Goal: Task Accomplishment & Management: Manage account settings

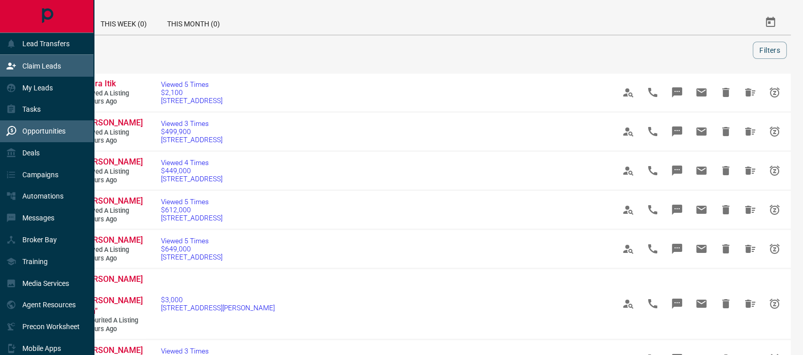
click at [8, 69] on icon at bounding box center [11, 65] width 9 height 7
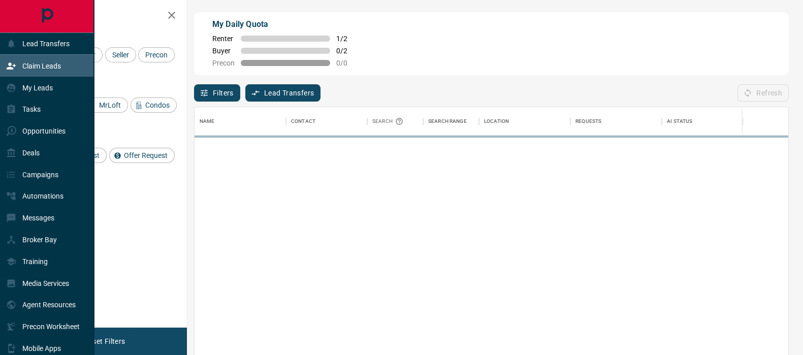
scroll to position [258, 584]
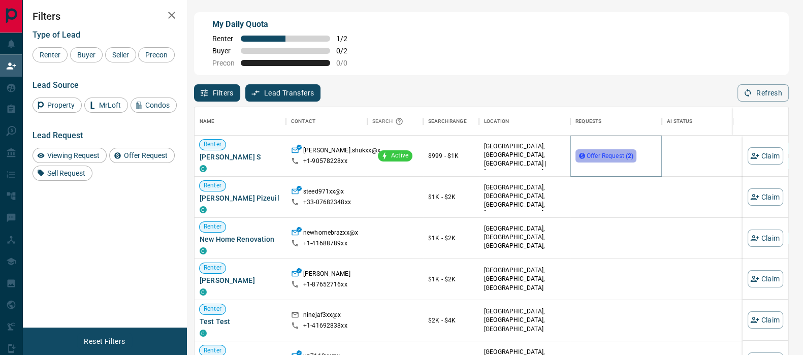
click at [591, 157] on span "Offer Request ( 2 )" at bounding box center [609, 155] width 47 height 7
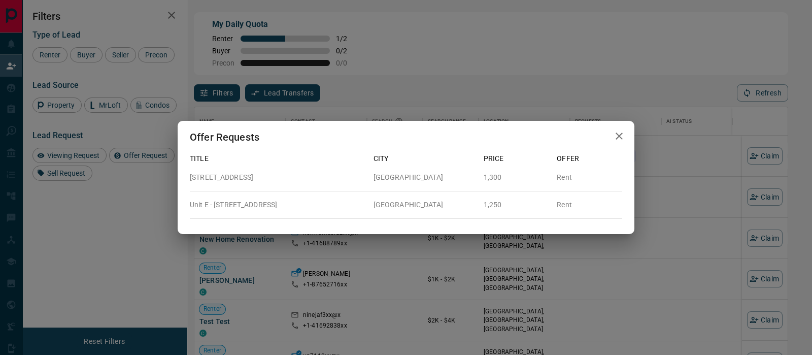
click at [619, 138] on icon "button" at bounding box center [619, 136] width 12 height 12
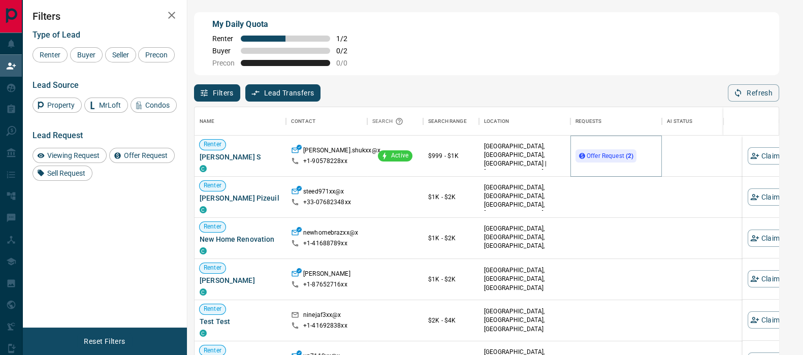
scroll to position [10, 10]
drag, startPoint x: 228, startPoint y: 158, endPoint x: 198, endPoint y: 158, distance: 30.5
click at [198, 158] on div "Renter Parth S C" at bounding box center [239, 156] width 91 height 41
drag, startPoint x: 339, startPoint y: 151, endPoint x: 302, endPoint y: 150, distance: 37.6
click at [302, 150] on div "parth.shukxx@x" at bounding box center [326, 151] width 71 height 11
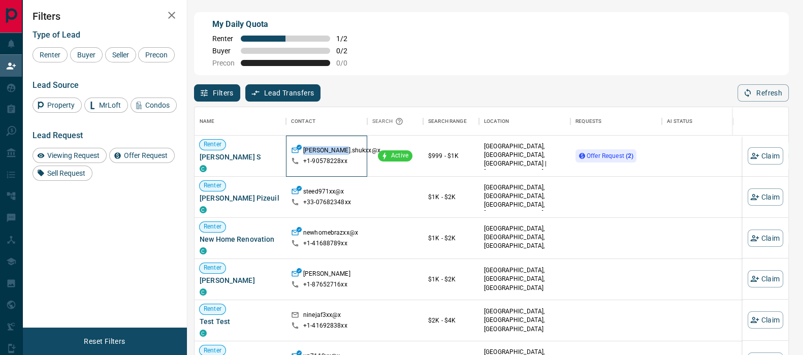
copy p "parth.shukxx"
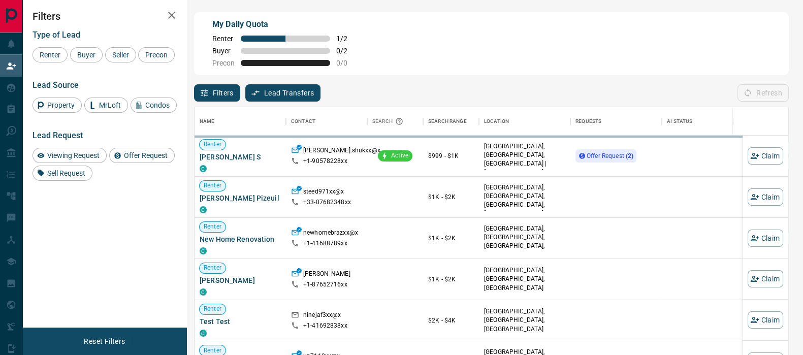
scroll to position [258, 584]
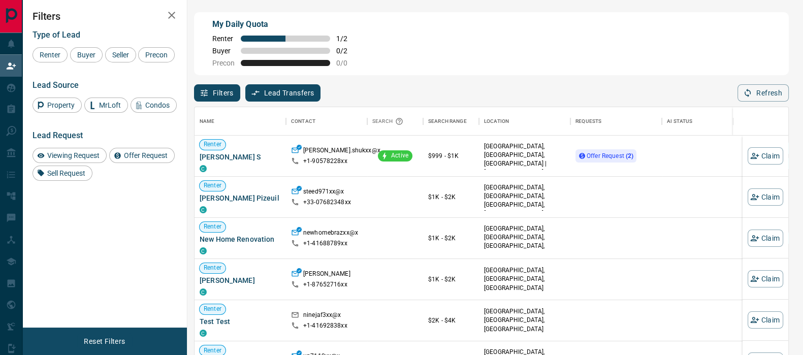
click at [87, 62] on div "Type of Lead Renter Buyer Seller Precon Lead Source Property MrLoft Condos Lead…" at bounding box center [104, 101] width 144 height 158
click at [88, 57] on span "Buyer" at bounding box center [86, 55] width 25 height 8
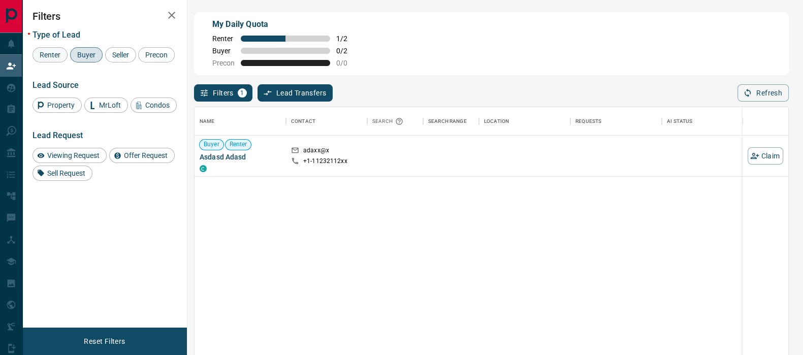
click at [56, 52] on span "Renter" at bounding box center [50, 55] width 28 height 8
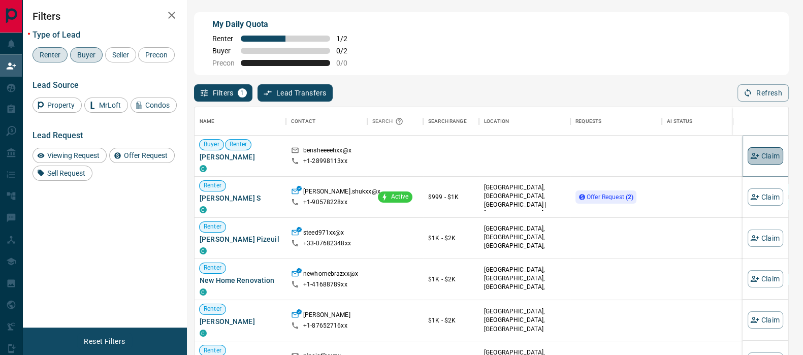
click at [755, 163] on button "Claim" at bounding box center [765, 155] width 36 height 17
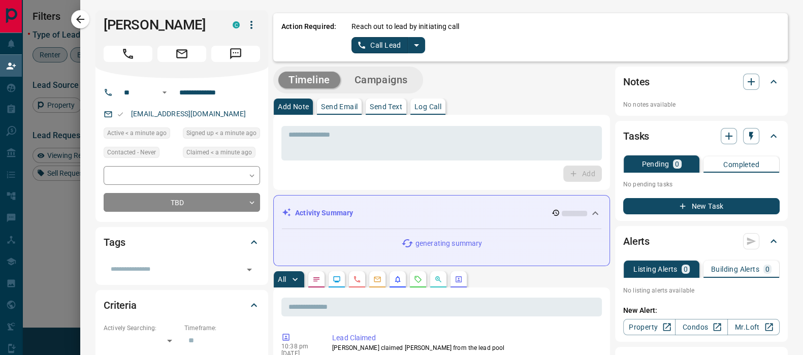
click at [410, 44] on icon "split button" at bounding box center [416, 45] width 12 height 12
click at [381, 80] on li "Log Manual Call" at bounding box center [388, 80] width 62 height 15
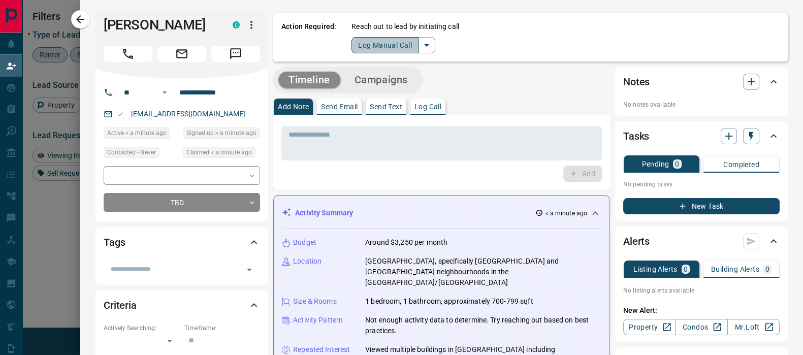
click at [366, 44] on button "Log Manual Call" at bounding box center [384, 45] width 67 height 16
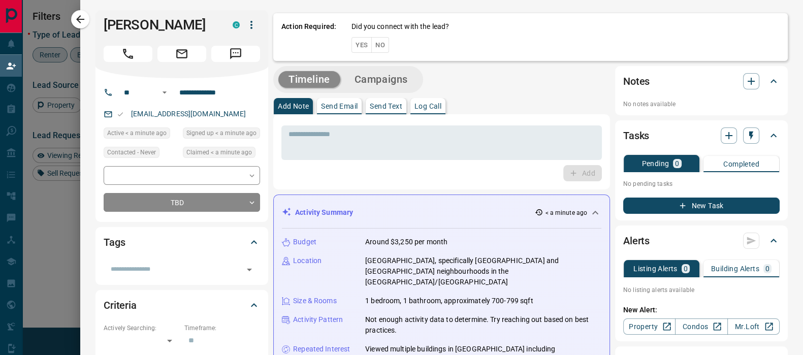
click at [351, 42] on button "Yes" at bounding box center [361, 45] width 20 height 16
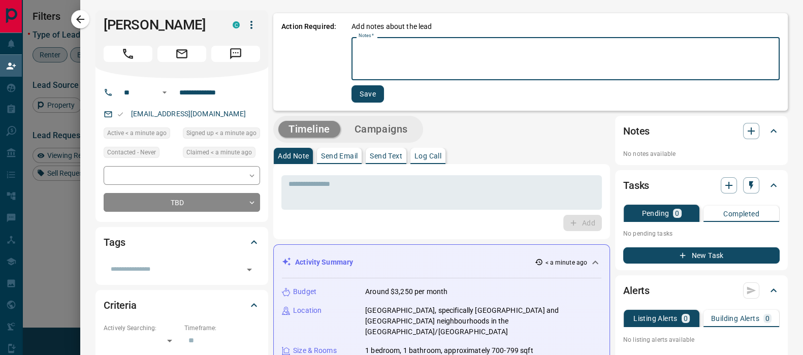
click at [366, 72] on textarea "Notes   *" at bounding box center [565, 59] width 414 height 35
type textarea "**********"
click at [357, 92] on button "Save" at bounding box center [367, 93] width 32 height 17
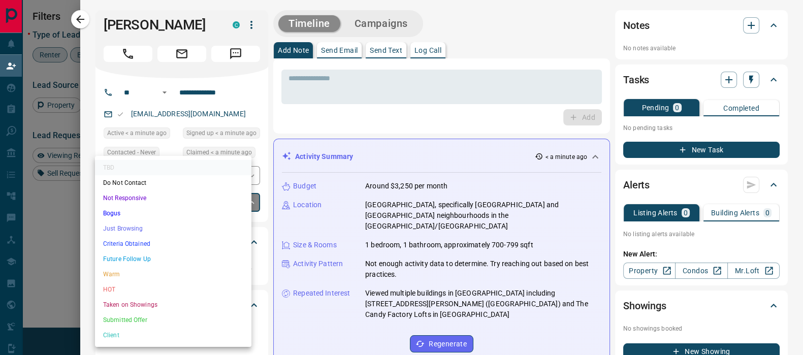
click at [169, 208] on body "Lead Transfers Claim Leads My Leads Tasks Opportunities Deals Campaigns Automat…" at bounding box center [401, 152] width 803 height 304
drag, startPoint x: 130, startPoint y: 226, endPoint x: 260, endPoint y: 219, distance: 130.1
click at [130, 226] on li "Just Browsing" at bounding box center [173, 228] width 156 height 15
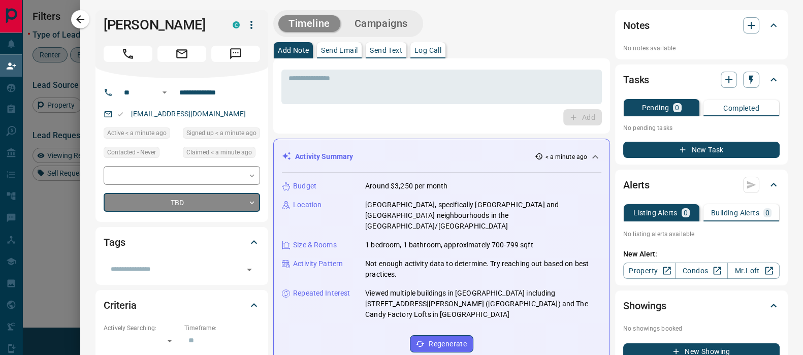
type input "**********"
type input "*"
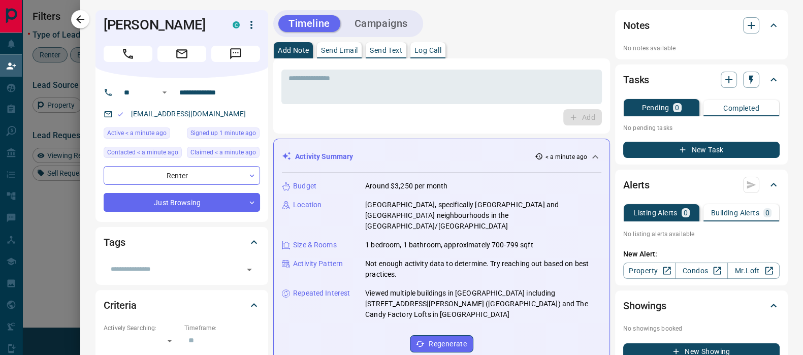
scroll to position [0, 0]
drag, startPoint x: 161, startPoint y: 21, endPoint x: 93, endPoint y: 29, distance: 68.0
click at [95, 29] on div "Ben Sheehan C" at bounding box center [181, 44] width 173 height 68
copy h1 "[PERSON_NAME]"
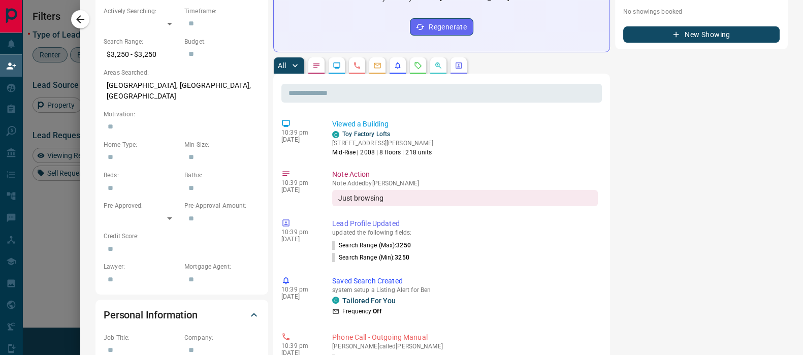
scroll to position [317, 0]
click at [363, 130] on link "Toy Factory Lofts" at bounding box center [366, 133] width 48 height 7
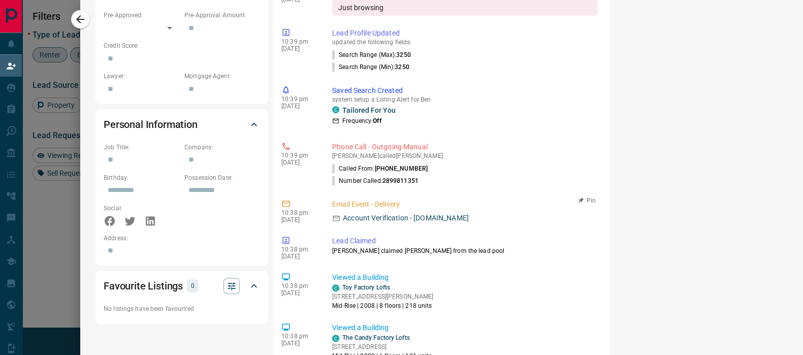
scroll to position [571, 0]
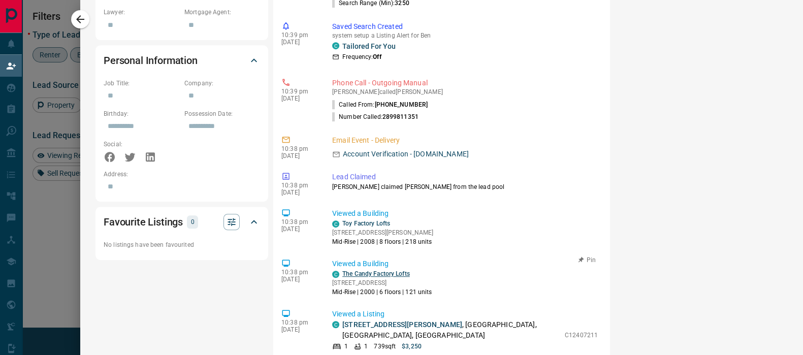
click at [381, 270] on link "The Candy Factory Lofts" at bounding box center [376, 273] width 68 height 7
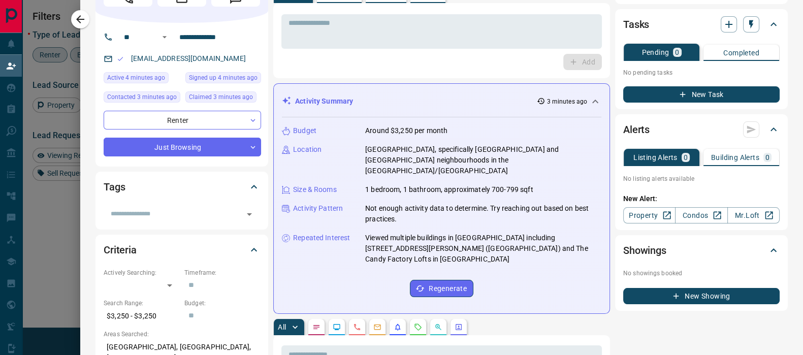
scroll to position [0, 0]
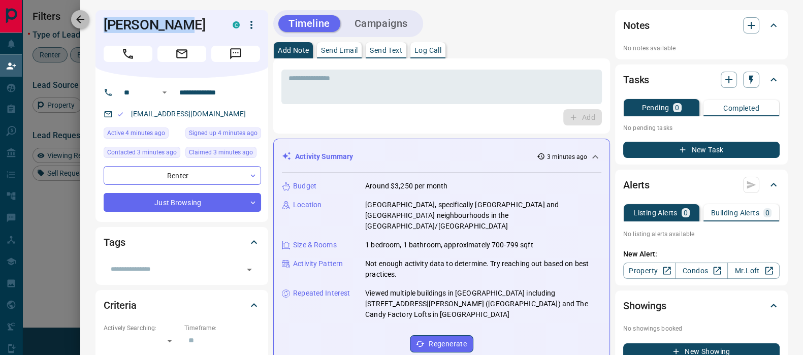
click at [84, 20] on icon "button" at bounding box center [80, 19] width 12 height 12
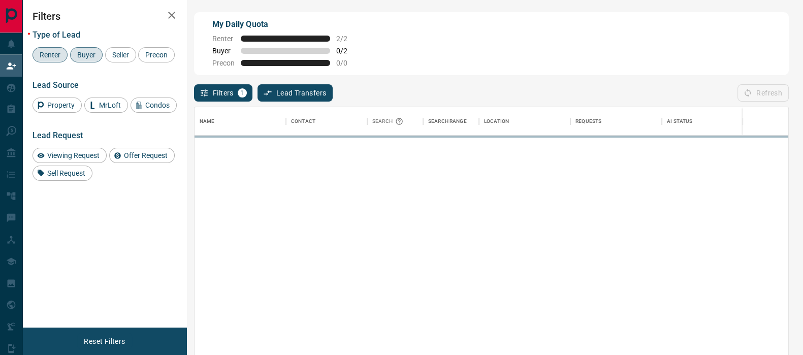
scroll to position [258, 584]
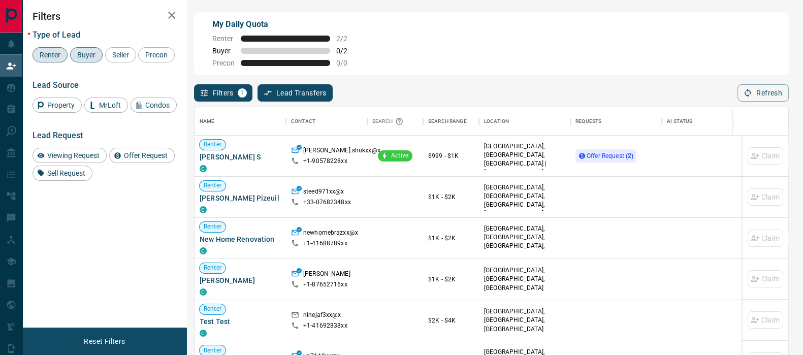
click at [59, 54] on span "Renter" at bounding box center [50, 55] width 28 height 8
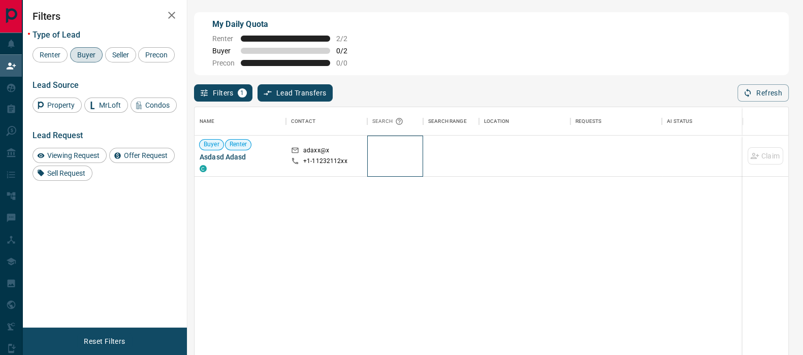
click at [383, 161] on div at bounding box center [395, 156] width 56 height 41
click at [328, 161] on p "+1- 11232112xx" at bounding box center [325, 161] width 44 height 9
click at [239, 153] on span "Asdasd Adasd" at bounding box center [240, 157] width 81 height 10
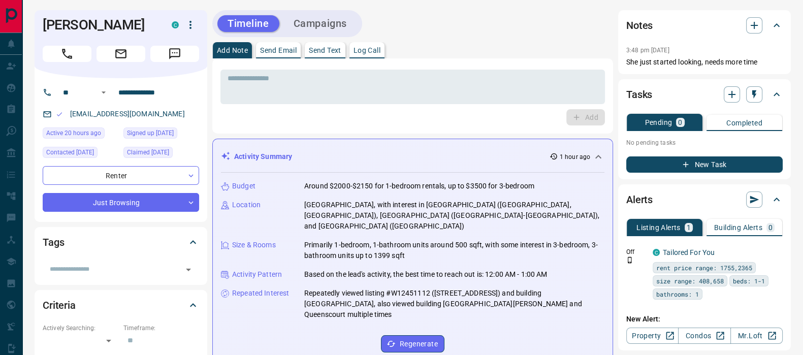
scroll to position [910, 0]
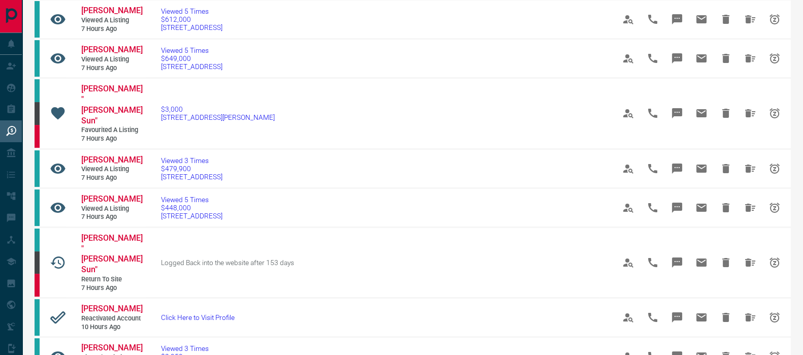
scroll to position [190, 0]
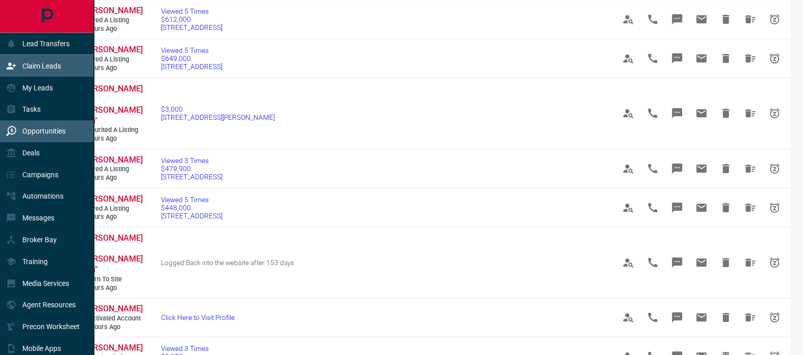
drag, startPoint x: 23, startPoint y: 65, endPoint x: 77, endPoint y: 66, distance: 53.8
click at [24, 65] on p "Claim Leads" at bounding box center [41, 66] width 39 height 8
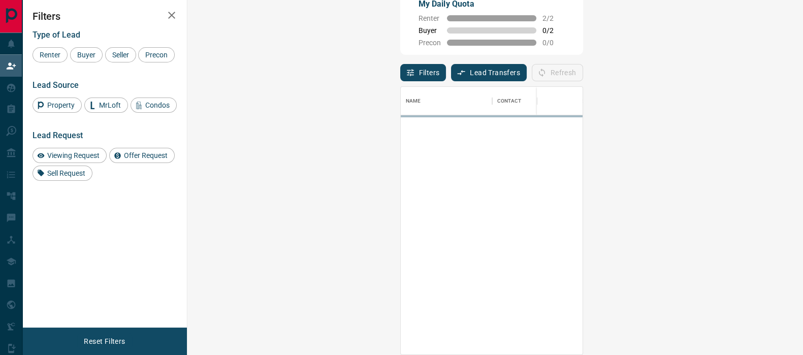
scroll to position [258, 584]
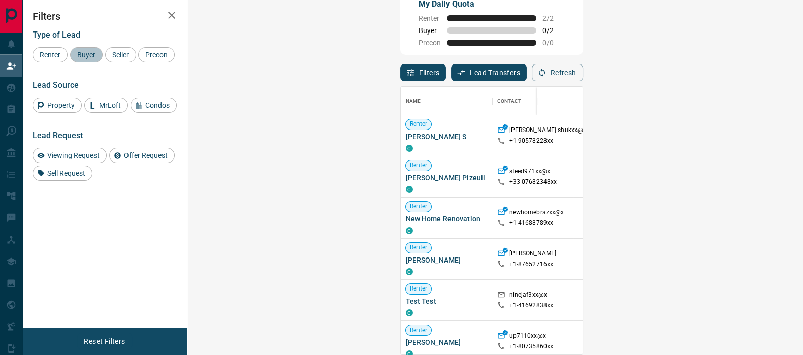
click at [85, 53] on span "Buyer" at bounding box center [86, 55] width 25 height 8
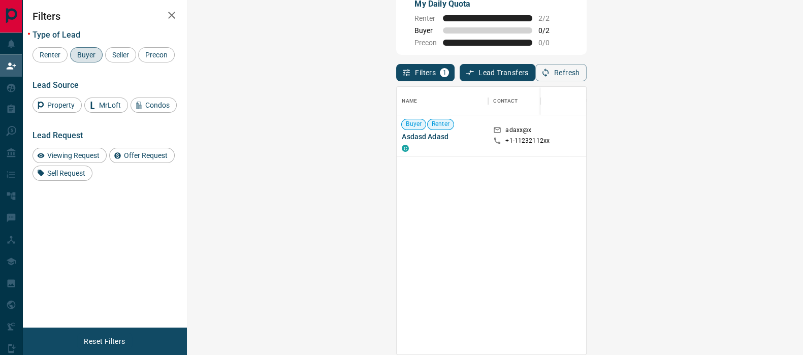
click at [630, 146] on div at bounding box center [653, 135] width 46 height 41
click at [505, 130] on p "adaxx@x" at bounding box center [518, 131] width 26 height 11
click at [49, 54] on span "Renter" at bounding box center [50, 55] width 28 height 8
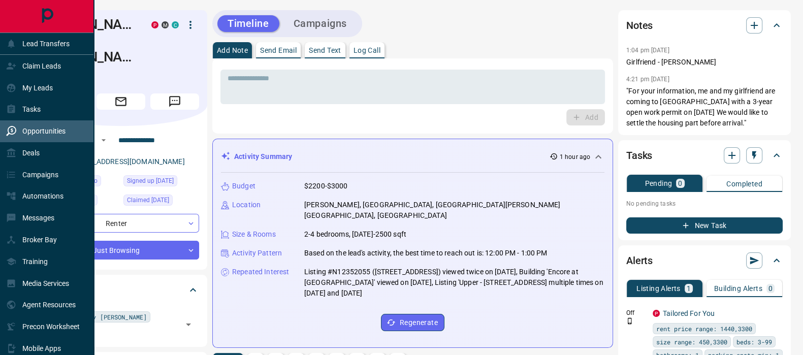
click at [38, 135] on p "Opportunities" at bounding box center [43, 131] width 43 height 8
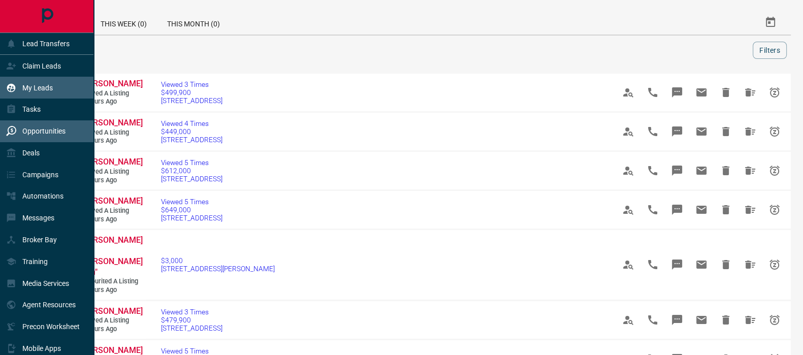
click at [45, 82] on div "My Leads" at bounding box center [29, 87] width 47 height 17
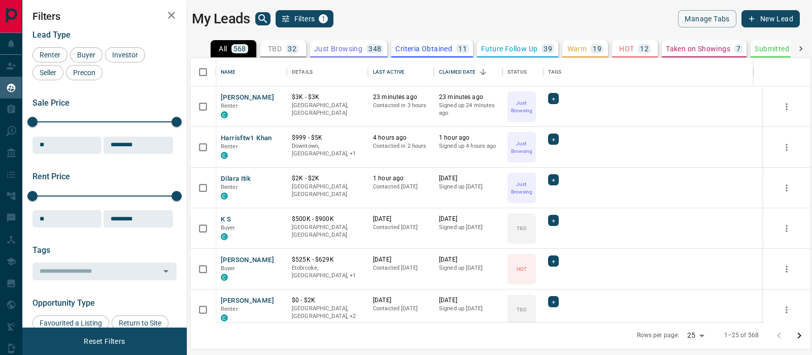
scroll to position [254, 611]
click at [612, 47] on button "HOT 12" at bounding box center [635, 48] width 46 height 17
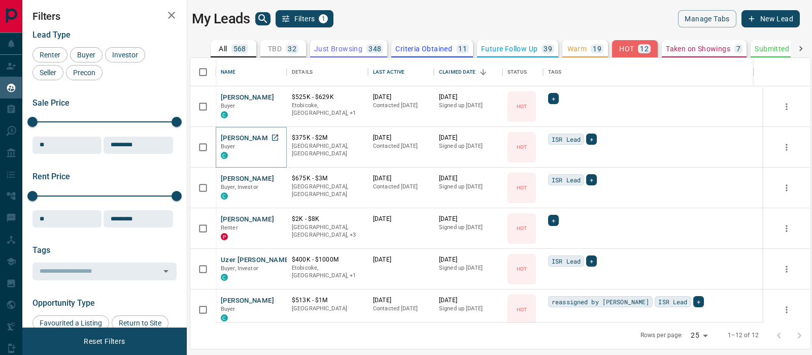
click at [248, 137] on button "[PERSON_NAME]" at bounding box center [247, 139] width 53 height 10
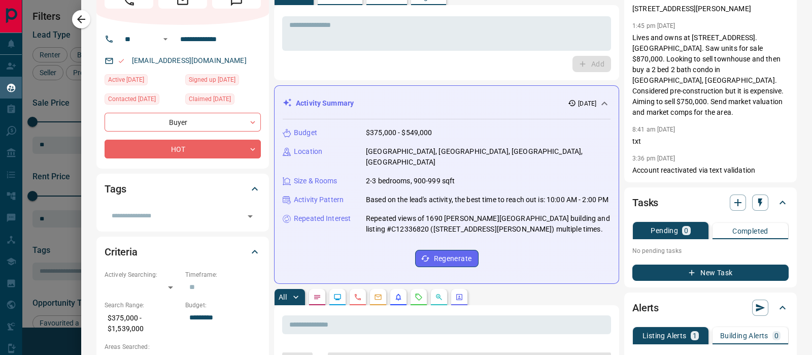
scroll to position [126, 0]
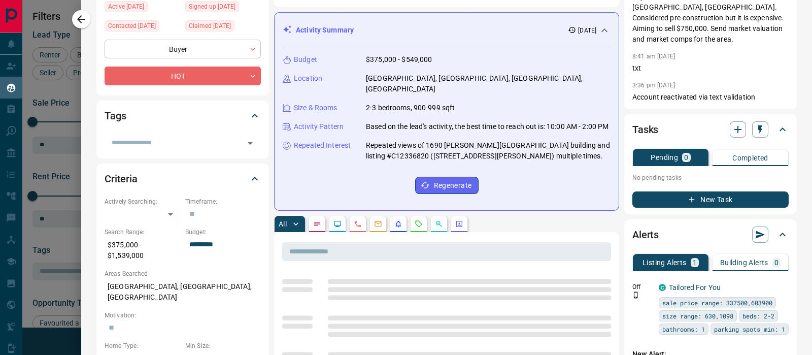
click at [241, 72] on body "Lead Transfers Claim Leads My Leads Tasks Opportunities Deals Campaigns Automat…" at bounding box center [406, 171] width 812 height 342
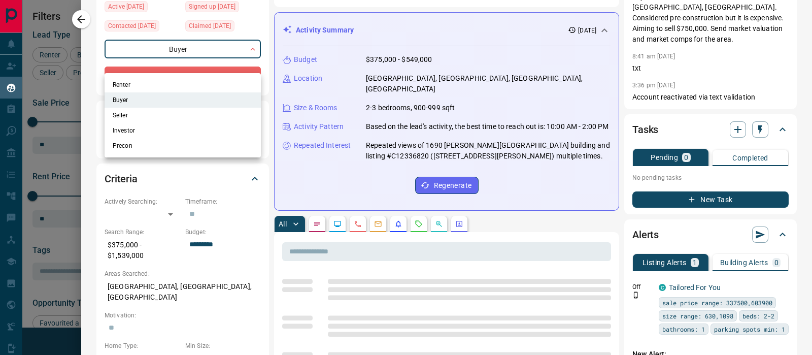
click at [271, 69] on div at bounding box center [406, 177] width 812 height 355
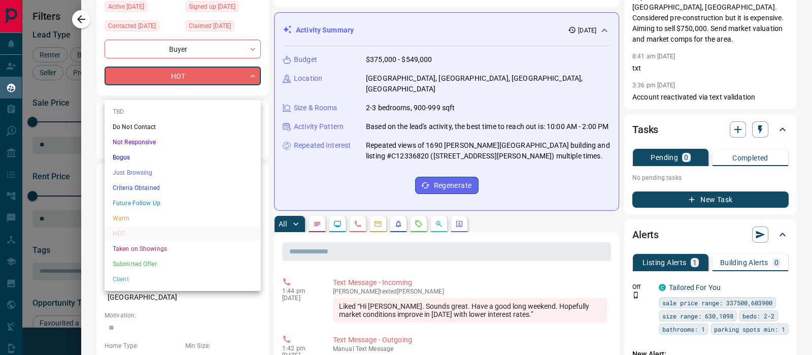
click at [242, 91] on body "Lead Transfers Claim Leads My Leads Tasks Opportunities Deals Campaigns Automat…" at bounding box center [406, 171] width 812 height 342
click at [140, 212] on li "Warm" at bounding box center [183, 218] width 156 height 15
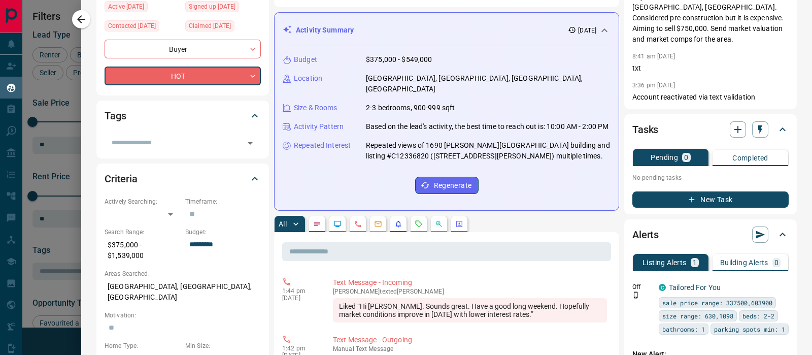
type input "*"
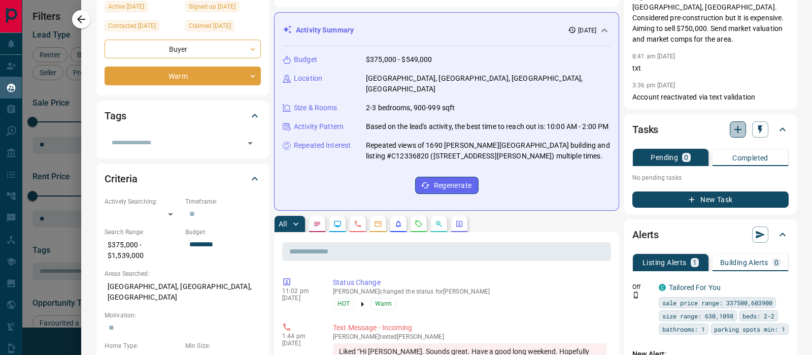
click at [732, 136] on icon "button" at bounding box center [738, 129] width 12 height 12
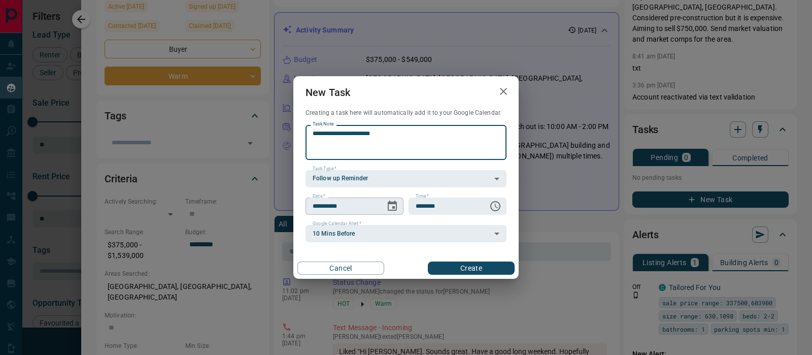
type textarea "**********"
click at [389, 207] on icon "Choose date, selected date is Oct 14, 2025" at bounding box center [392, 206] width 12 height 12
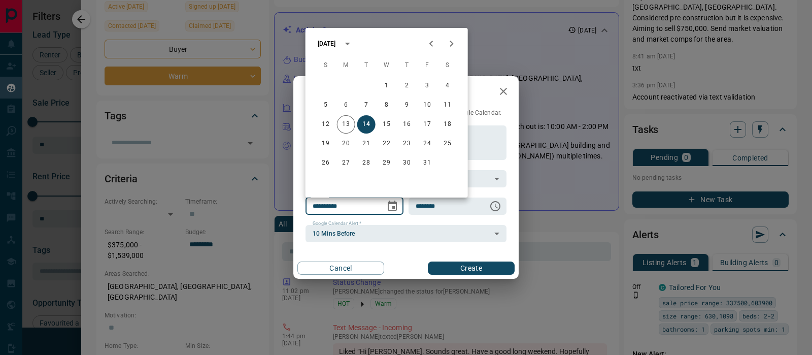
click at [453, 41] on icon "Next month" at bounding box center [452, 44] width 12 height 12
click at [388, 105] on button "10" at bounding box center [387, 105] width 18 height 18
type input "**********"
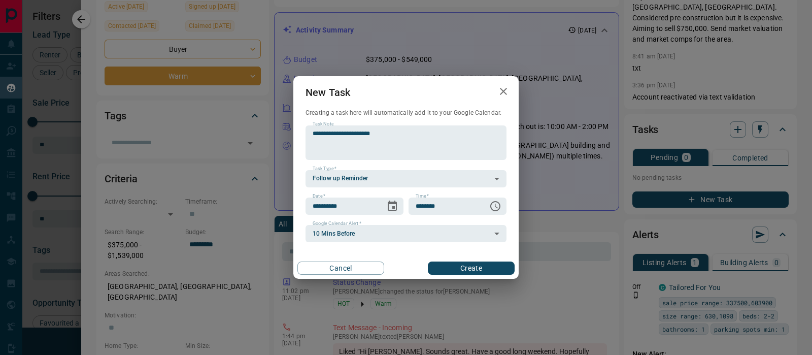
click at [474, 255] on div "**********" at bounding box center [405, 177] width 225 height 203
click at [473, 261] on button "Create" at bounding box center [471, 267] width 87 height 13
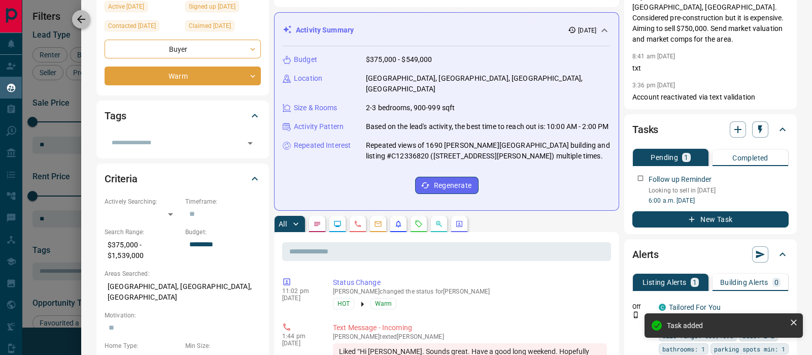
click at [88, 15] on button "button" at bounding box center [81, 19] width 18 height 18
drag, startPoint x: 88, startPoint y: 15, endPoint x: 286, endPoint y: 178, distance: 255.7
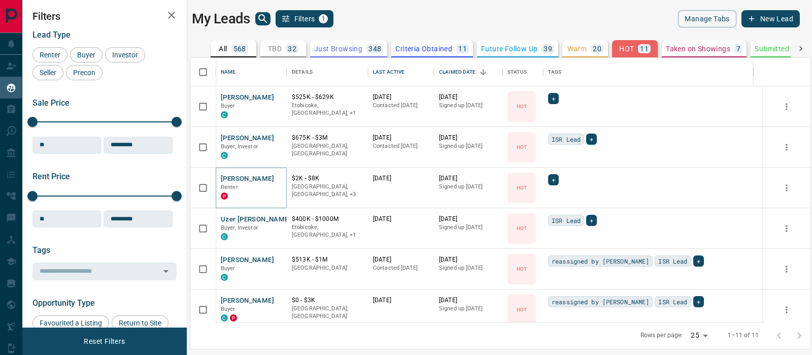
click at [249, 176] on button "[PERSON_NAME]" at bounding box center [247, 179] width 53 height 10
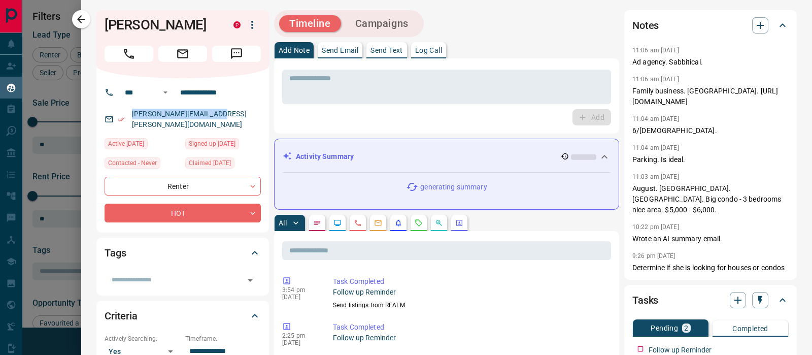
drag, startPoint x: 222, startPoint y: 111, endPoint x: 129, endPoint y: 112, distance: 92.9
click at [129, 112] on div "[PERSON_NAME][EMAIL_ADDRESS][PERSON_NAME][DOMAIN_NAME]" at bounding box center [183, 119] width 156 height 27
copy link "[PERSON_NAME][EMAIL_ADDRESS][PERSON_NAME][DOMAIN_NAME]"
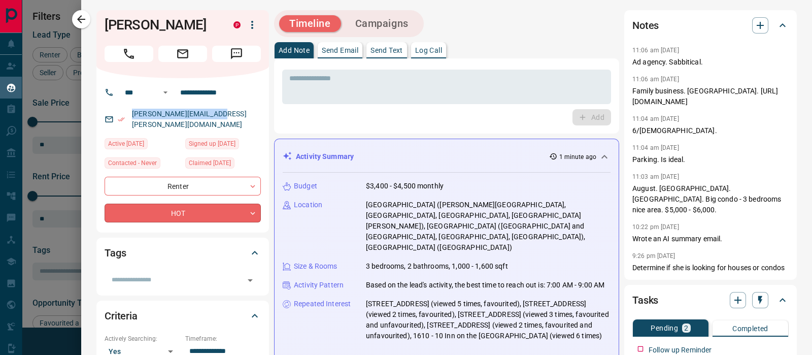
click at [232, 189] on div "**********" at bounding box center [183, 200] width 156 height 46
click at [231, 201] on body "Lead Transfers Claim Leads My Leads Tasks Opportunities Deals Campaigns Automat…" at bounding box center [406, 171] width 812 height 342
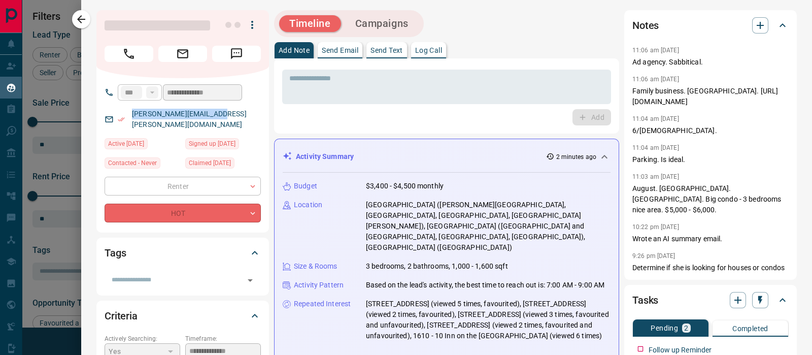
click at [171, 201] on body "Lead Transfers Claim Leads My Leads Tasks Opportunities Deals Campaigns Automat…" at bounding box center [406, 171] width 812 height 342
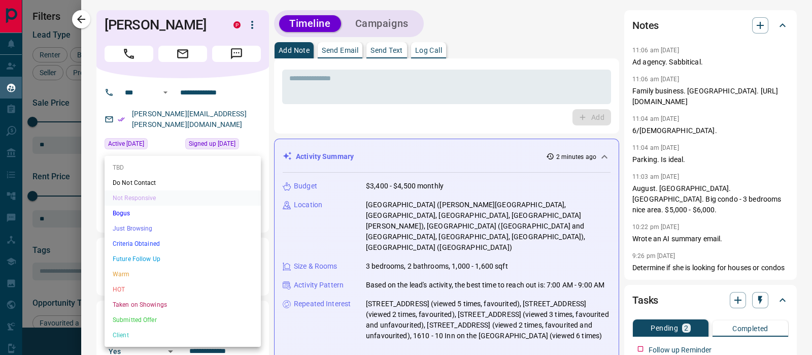
click at [139, 264] on li "Future Follow Up" at bounding box center [183, 258] width 156 height 15
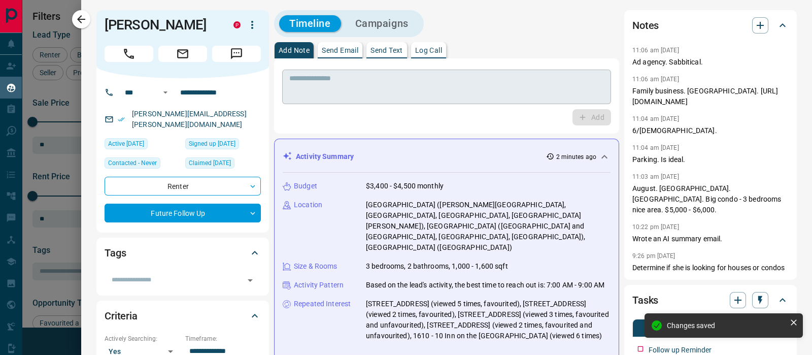
type input "*"
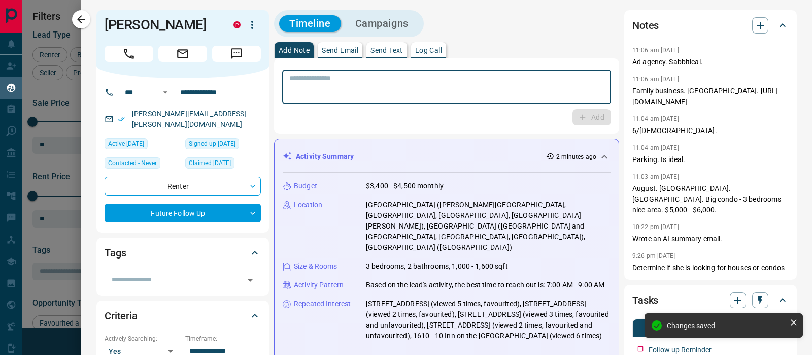
click at [336, 95] on textarea at bounding box center [446, 87] width 315 height 26
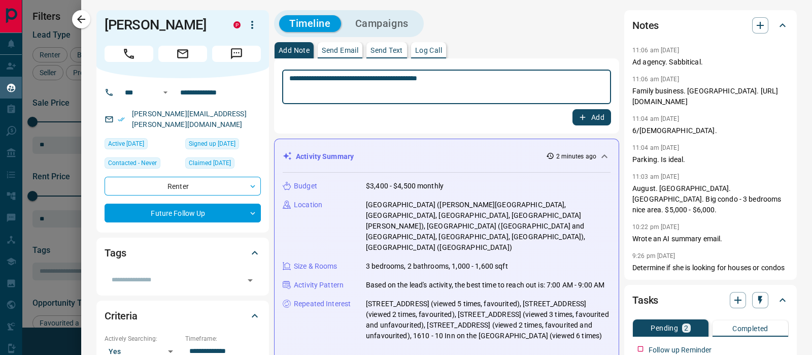
type textarea "**********"
click at [580, 115] on button "Add" at bounding box center [592, 117] width 39 height 16
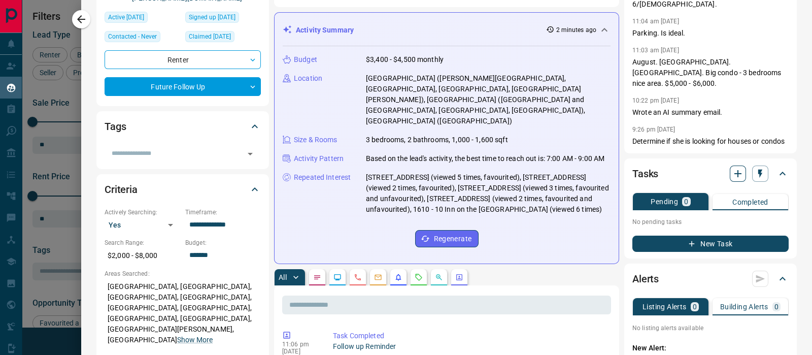
click at [735, 170] on icon "button" at bounding box center [738, 173] width 7 height 7
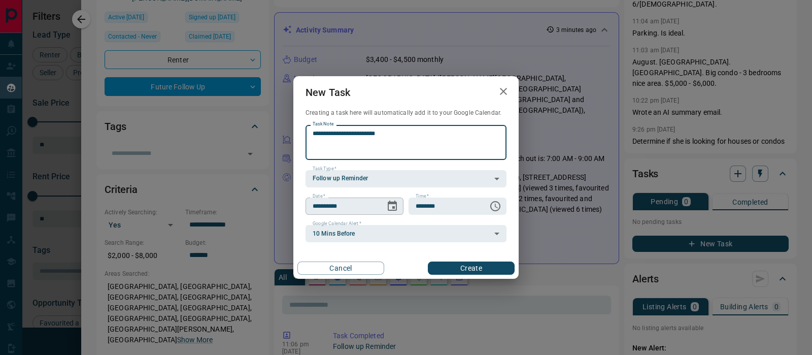
type textarea "**********"
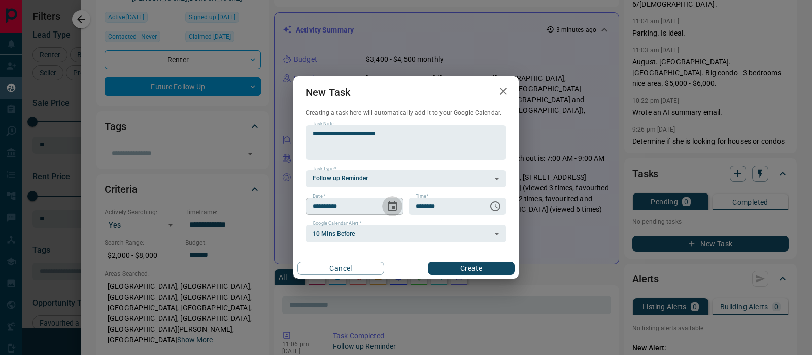
click at [394, 204] on icon "Choose date, selected date is Oct 14, 2025" at bounding box center [392, 206] width 12 height 12
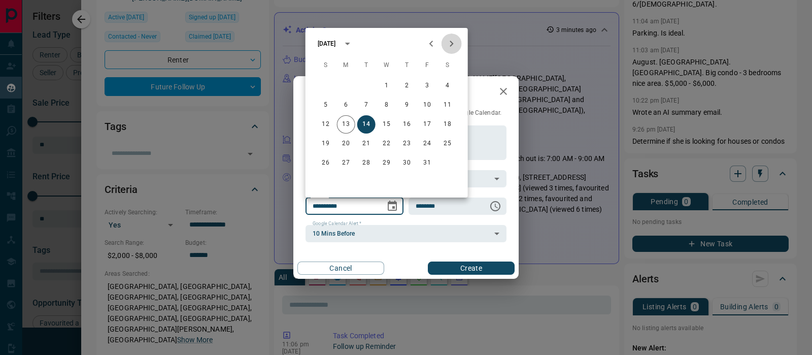
click at [449, 44] on icon "Next month" at bounding box center [452, 44] width 12 height 12
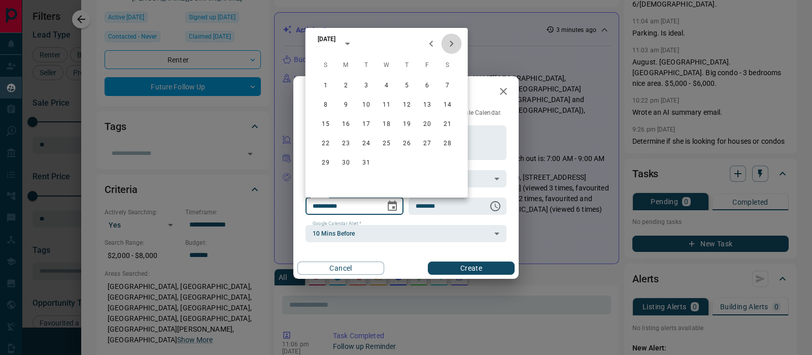
click at [449, 44] on icon "Next month" at bounding box center [452, 44] width 12 height 12
click at [384, 83] on button "1" at bounding box center [387, 86] width 18 height 18
type input "**********"
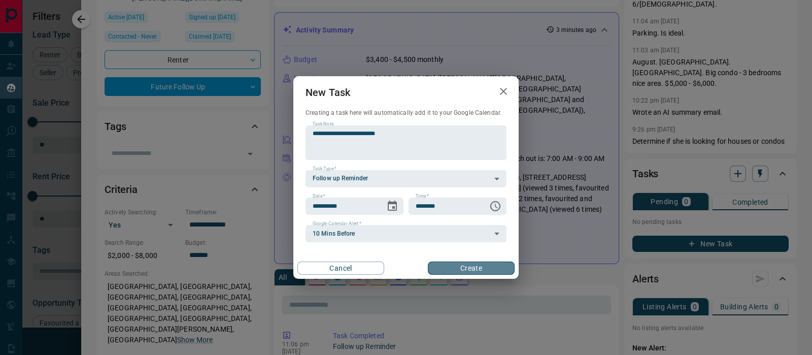
click at [479, 268] on button "Create" at bounding box center [471, 267] width 87 height 13
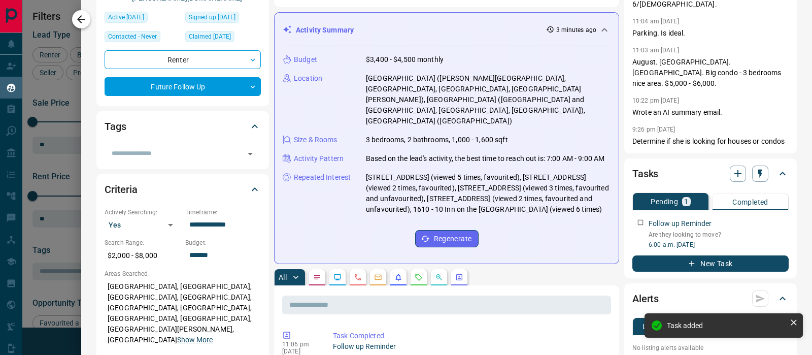
click at [88, 20] on button "button" at bounding box center [81, 19] width 18 height 18
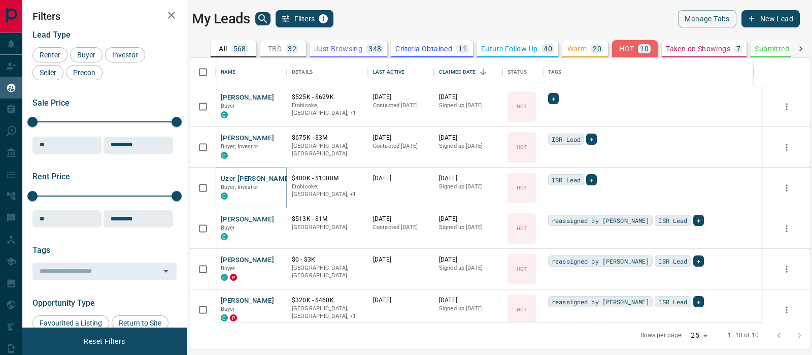
click at [246, 176] on button "Uzer [PERSON_NAME]" at bounding box center [256, 179] width 70 height 10
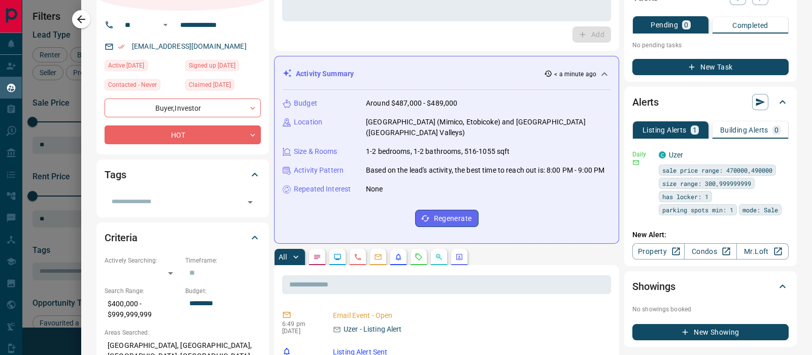
scroll to position [0, 0]
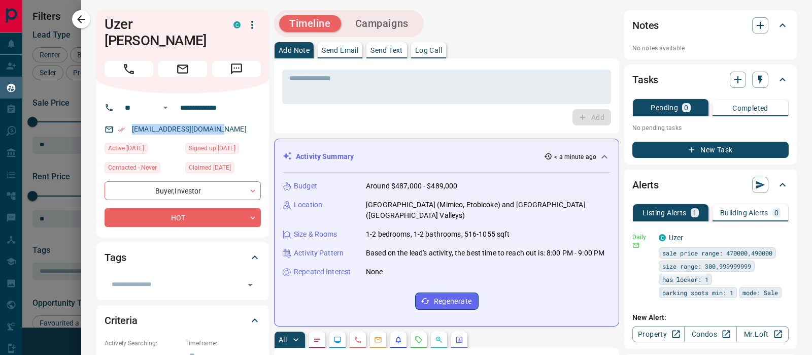
drag, startPoint x: 226, startPoint y: 110, endPoint x: 125, endPoint y: 111, distance: 101.0
click at [125, 121] on div "[EMAIL_ADDRESS][DOMAIN_NAME]" at bounding box center [183, 129] width 156 height 17
copy link "[EMAIL_ADDRESS][DOMAIN_NAME]"
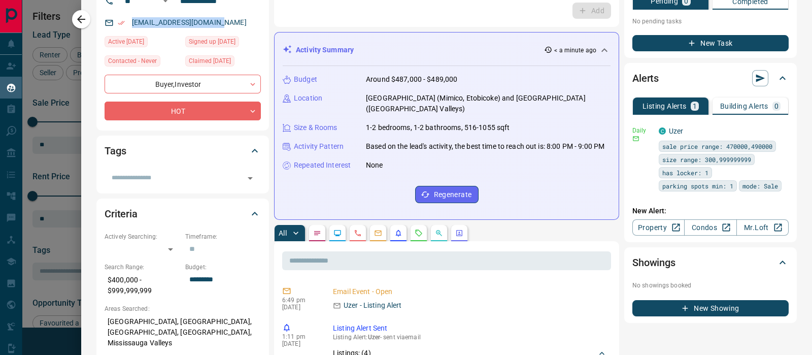
scroll to position [126, 0]
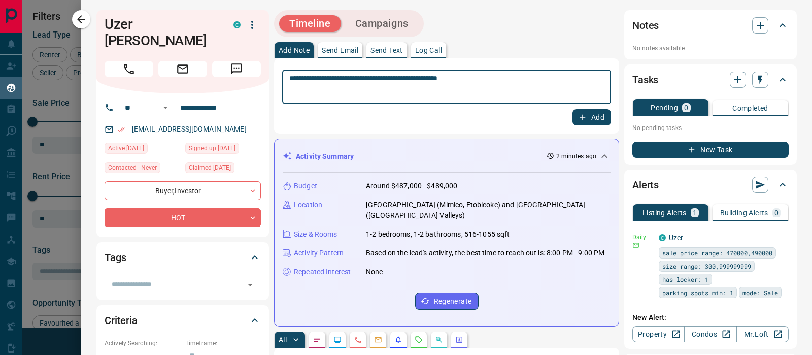
type textarea "**********"
click at [586, 123] on button "Add" at bounding box center [592, 117] width 39 height 16
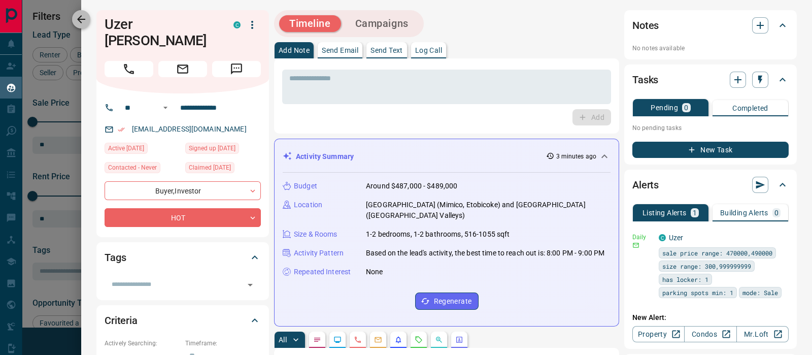
click at [76, 17] on icon "button" at bounding box center [81, 19] width 12 height 12
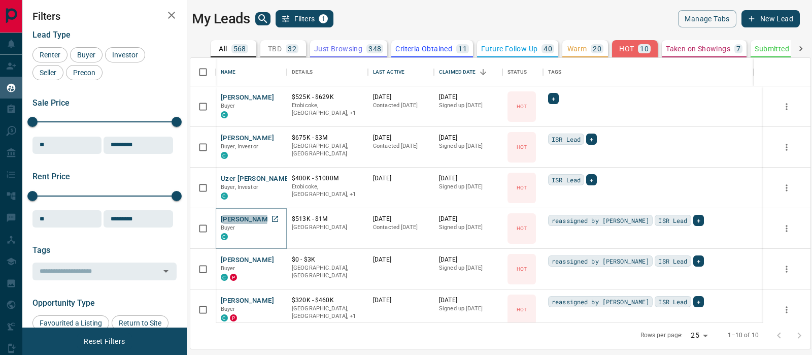
click at [244, 219] on button "[PERSON_NAME]" at bounding box center [247, 220] width 53 height 10
click at [239, 219] on button "[PERSON_NAME]" at bounding box center [247, 220] width 53 height 10
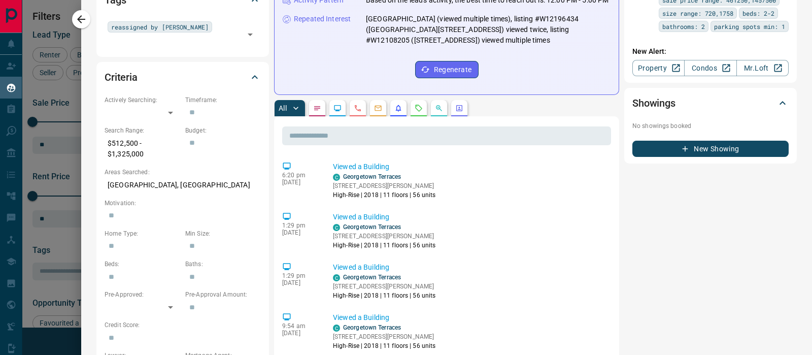
scroll to position [253, 0]
click at [355, 176] on link "Georgetown Terraces" at bounding box center [372, 176] width 58 height 7
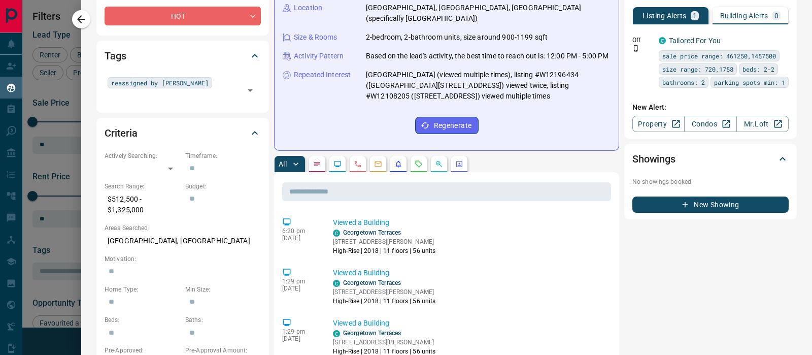
scroll to position [63, 0]
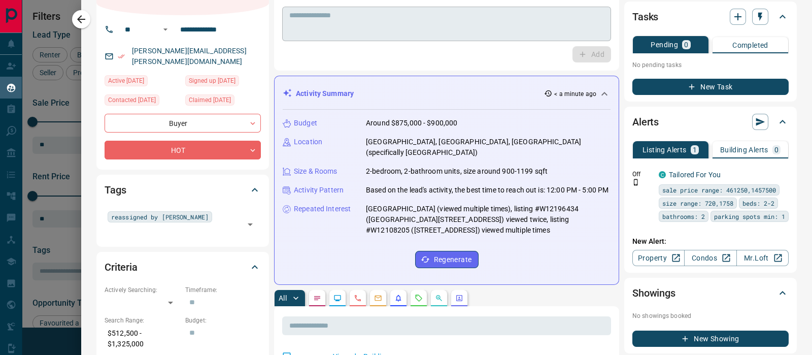
click at [316, 19] on textarea at bounding box center [446, 24] width 315 height 26
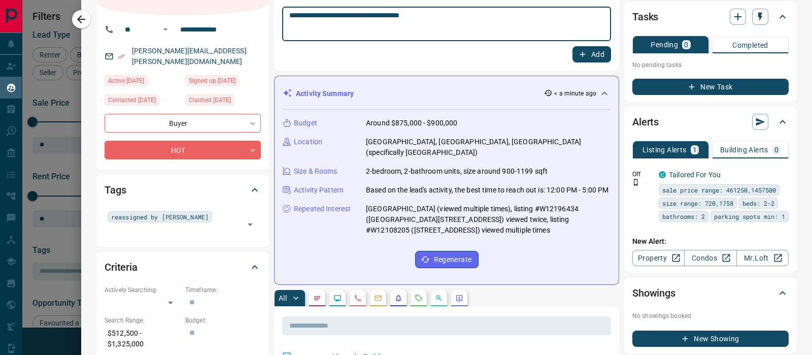
type textarea "**********"
click at [579, 51] on button "Add" at bounding box center [592, 54] width 39 height 16
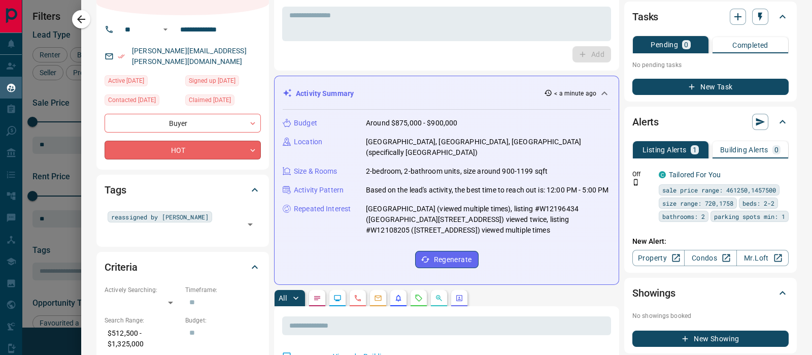
click at [208, 140] on body "Lead Transfers Claim Leads My Leads Tasks Opportunities Deals Campaigns Automat…" at bounding box center [406, 171] width 812 height 342
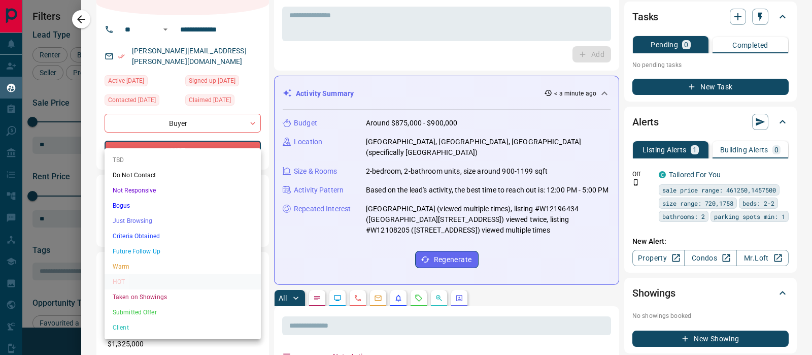
drag, startPoint x: 151, startPoint y: 249, endPoint x: 180, endPoint y: 237, distance: 31.7
click at [154, 247] on li "Future Follow Up" at bounding box center [183, 251] width 156 height 15
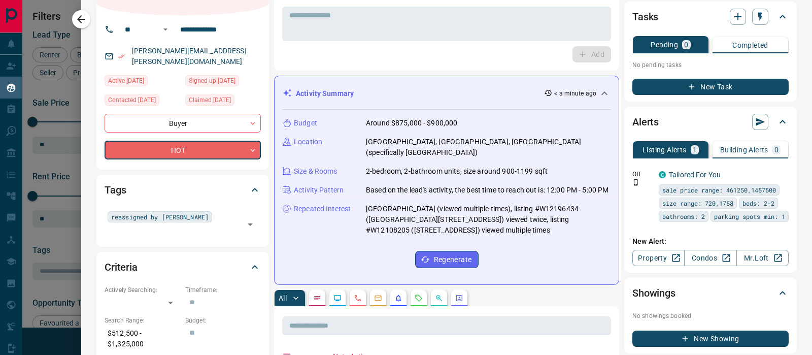
type input "*"
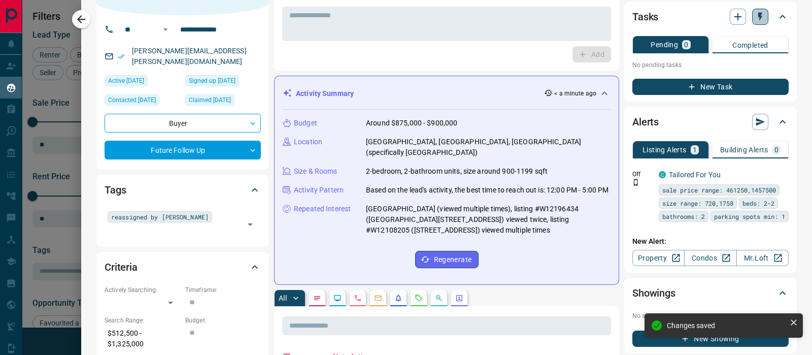
click at [755, 12] on icon "button" at bounding box center [760, 17] width 10 height 10
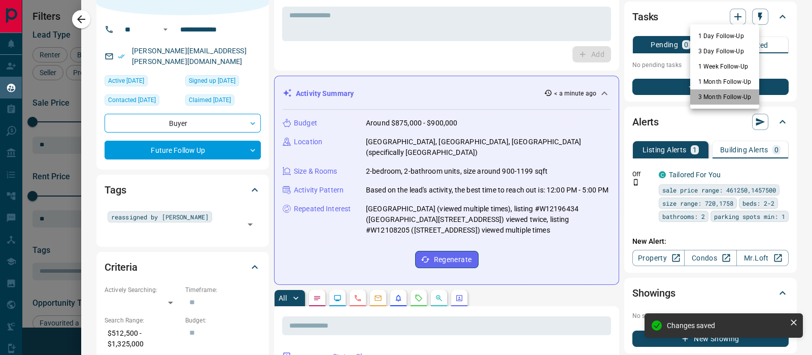
click at [721, 96] on li "3 Month Follow-Up" at bounding box center [725, 96] width 69 height 15
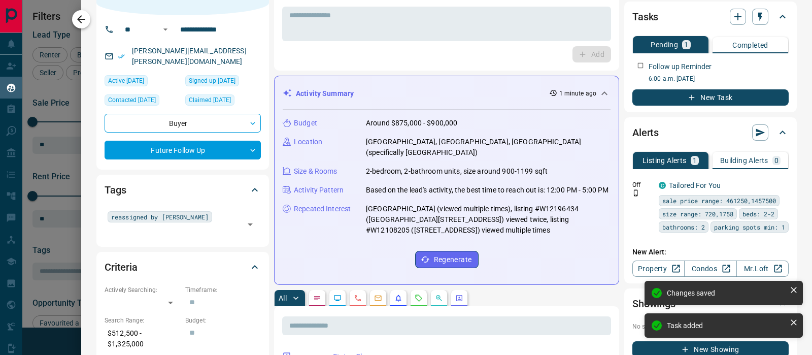
click at [86, 17] on icon "button" at bounding box center [81, 19] width 12 height 12
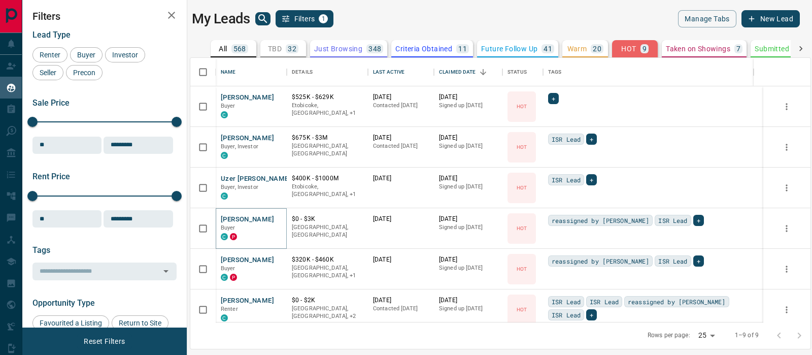
click at [240, 217] on button "[PERSON_NAME]" at bounding box center [247, 220] width 53 height 10
click at [241, 216] on button "[PERSON_NAME]" at bounding box center [247, 220] width 53 height 10
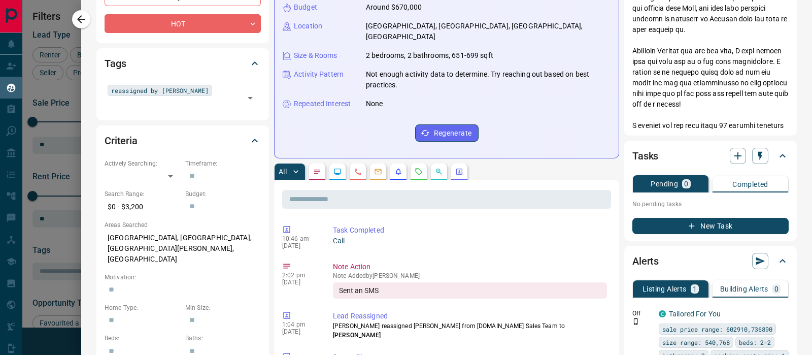
scroll to position [0, 0]
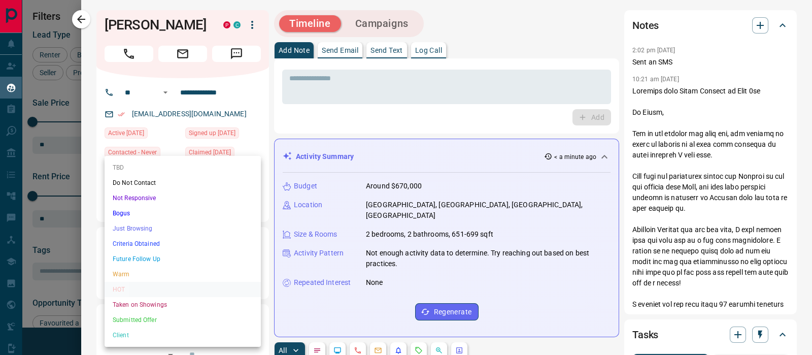
click at [210, 207] on body "Lead Transfers Claim Leads My Leads Tasks Opportunities Deals Campaigns Automat…" at bounding box center [406, 171] width 812 height 342
click at [125, 221] on li "Just Browsing" at bounding box center [183, 228] width 156 height 15
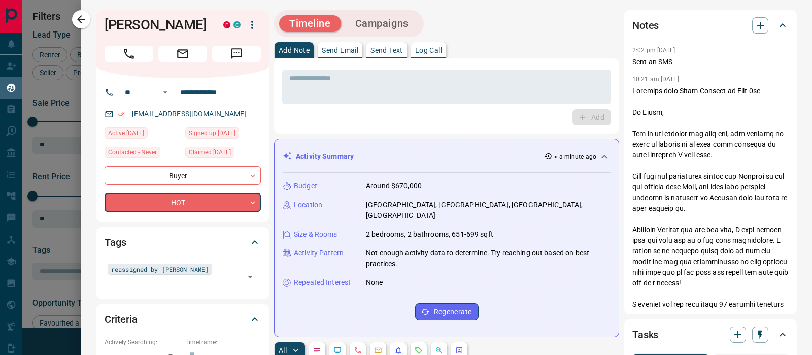
type input "*"
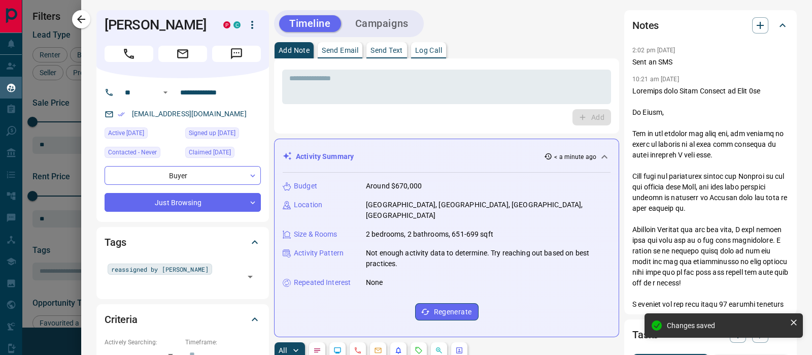
click at [79, 18] on icon "button" at bounding box center [81, 19] width 8 height 8
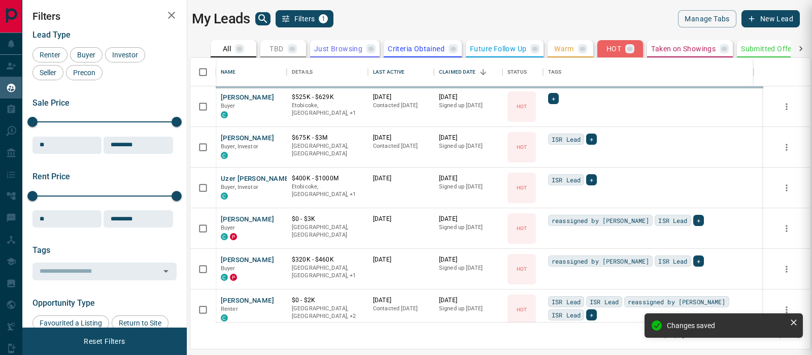
click at [239, 254] on div at bounding box center [406, 177] width 812 height 355
click at [239, 218] on div at bounding box center [406, 177] width 812 height 355
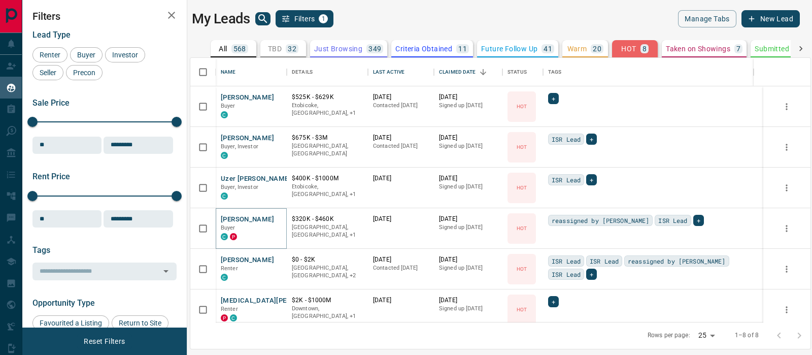
click at [239, 218] on button "[PERSON_NAME]" at bounding box center [247, 220] width 53 height 10
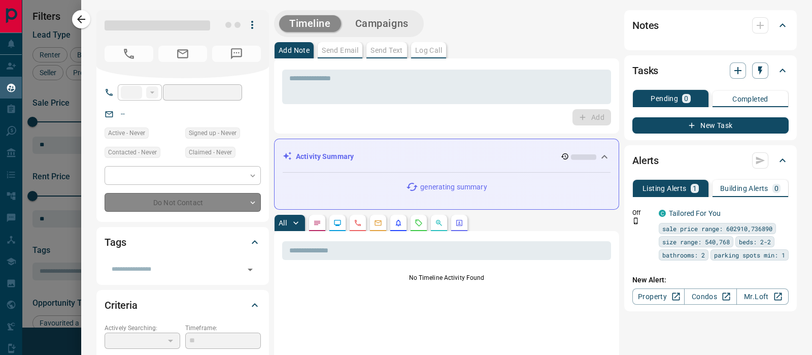
type input "**"
type input "**********"
type input "*"
type input "*********"
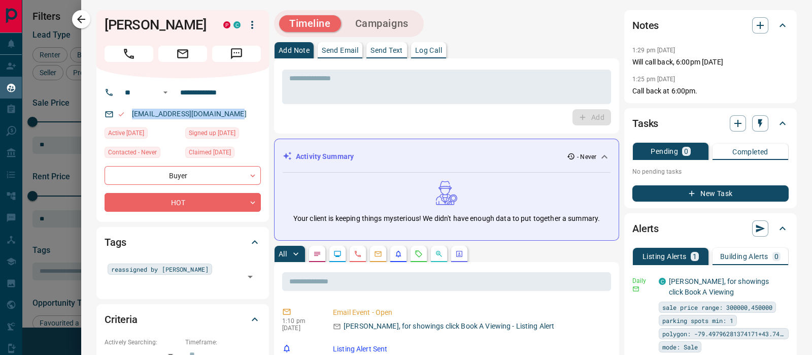
drag, startPoint x: 229, startPoint y: 114, endPoint x: 124, endPoint y: 106, distance: 104.9
click at [124, 106] on div "[EMAIL_ADDRESS][DOMAIN_NAME]" at bounding box center [183, 114] width 156 height 17
copy link "[EMAIL_ADDRESS][DOMAIN_NAME]"
click at [374, 82] on textarea at bounding box center [446, 87] width 315 height 26
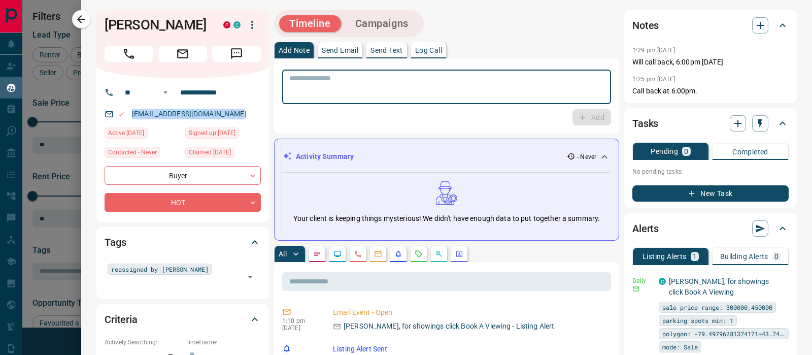
click at [376, 82] on textarea at bounding box center [446, 87] width 315 height 26
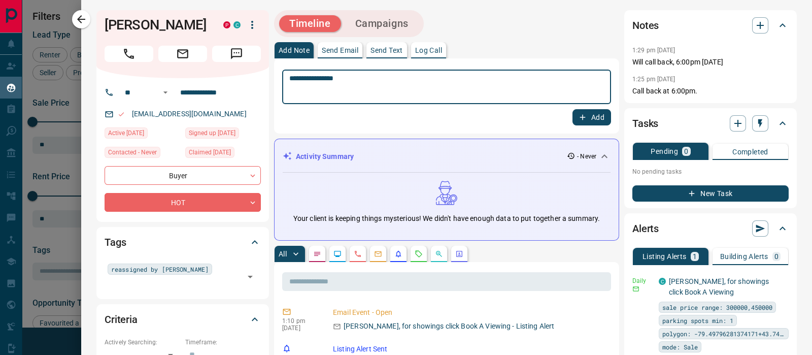
type textarea "**********"
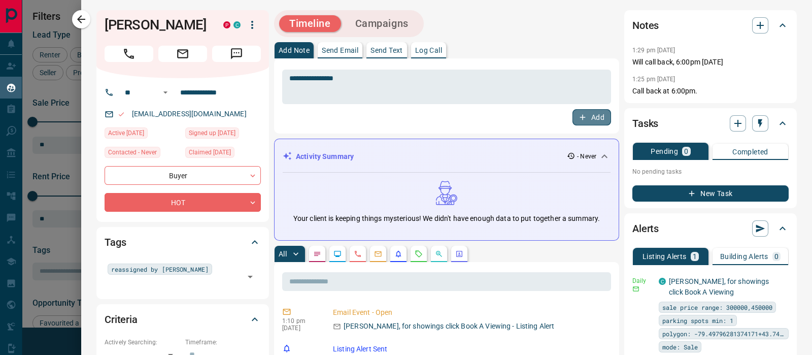
click at [587, 116] on button "Add" at bounding box center [592, 117] width 39 height 16
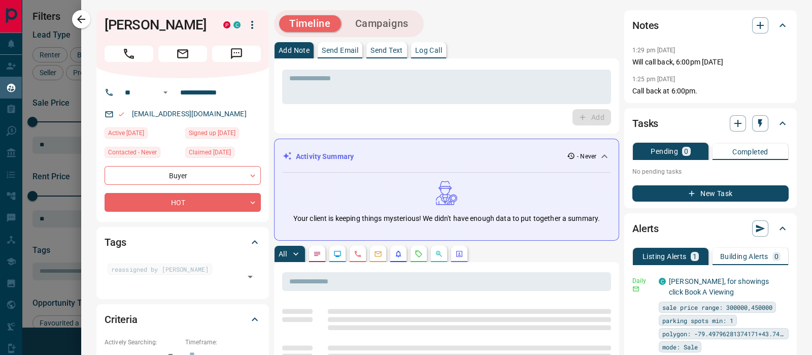
click at [68, 16] on div at bounding box center [406, 177] width 812 height 355
click at [74, 18] on div at bounding box center [406, 177] width 812 height 355
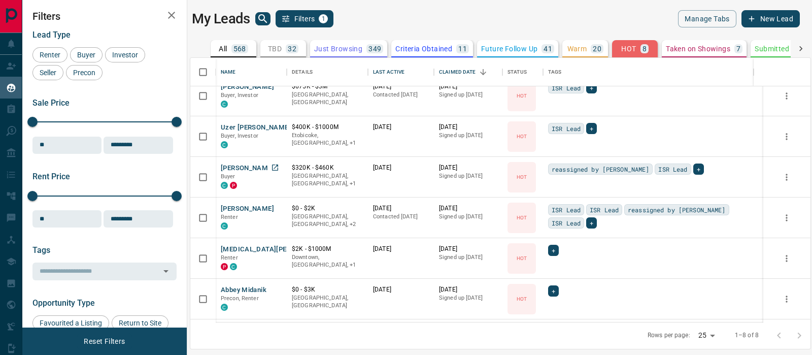
scroll to position [63, 0]
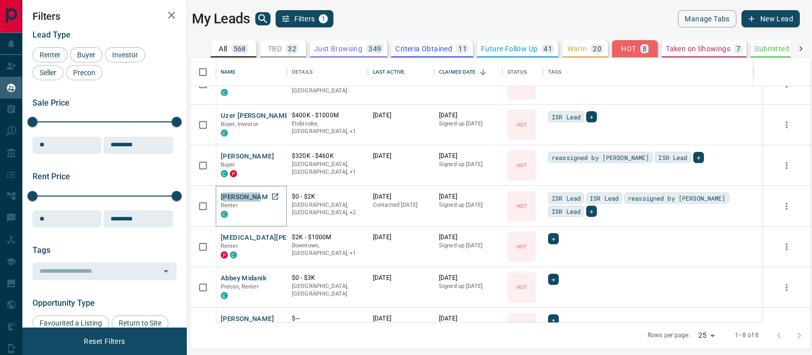
click at [240, 196] on button "[PERSON_NAME]" at bounding box center [247, 197] width 53 height 10
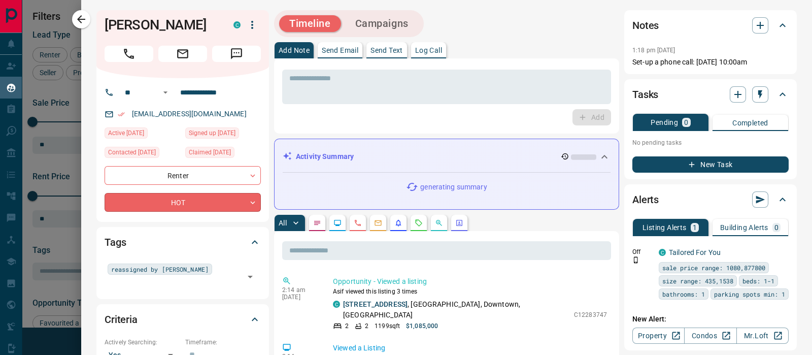
click at [229, 204] on body "Lead Transfers Claim Leads My Leads Tasks Opportunities Deals Campaigns Automat…" at bounding box center [406, 171] width 812 height 342
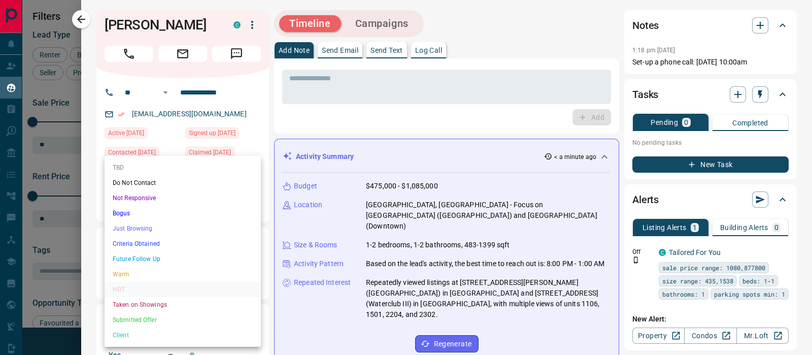
click at [611, 60] on div at bounding box center [406, 177] width 812 height 355
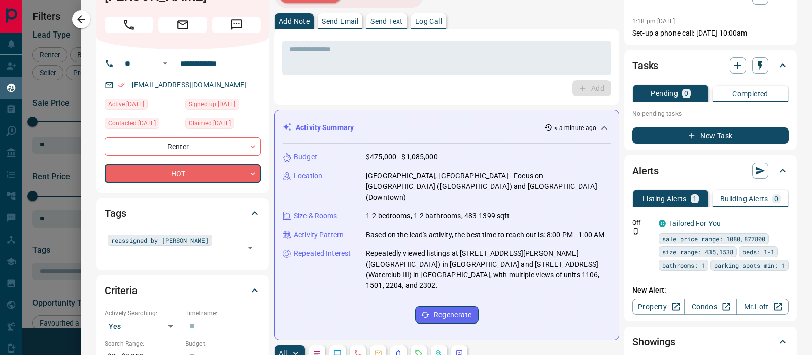
scroll to position [0, 0]
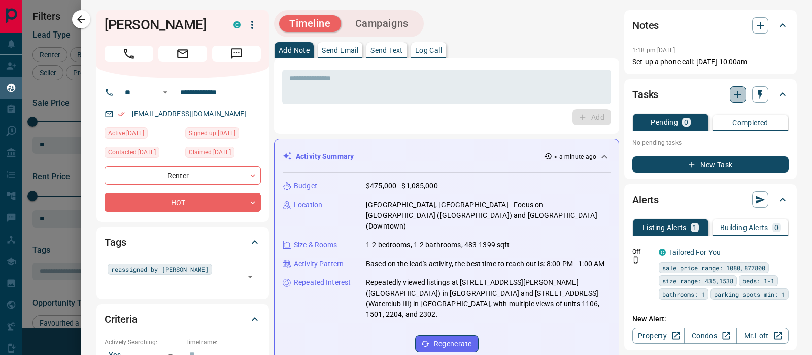
click at [732, 101] on icon "button" at bounding box center [738, 94] width 12 height 12
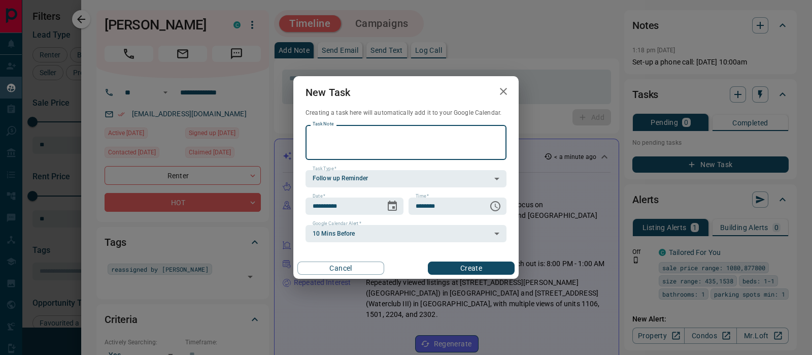
click at [502, 89] on icon "button" at bounding box center [503, 91] width 7 height 7
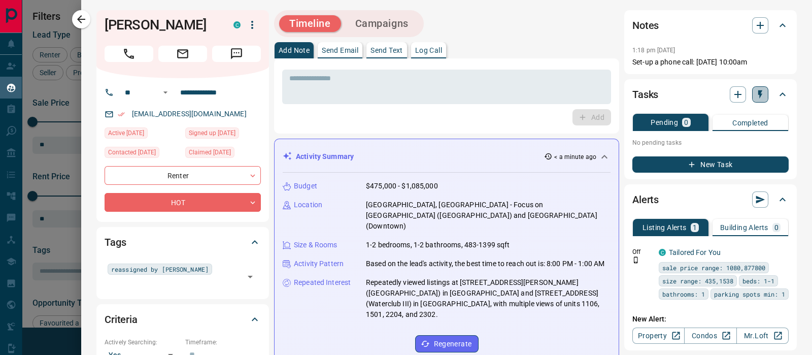
click at [759, 99] on icon "button" at bounding box center [761, 94] width 4 height 9
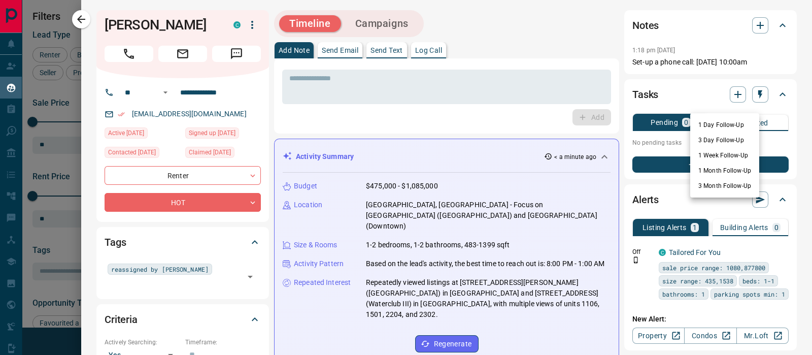
click at [704, 138] on li "3 Day Follow-Up" at bounding box center [725, 140] width 69 height 15
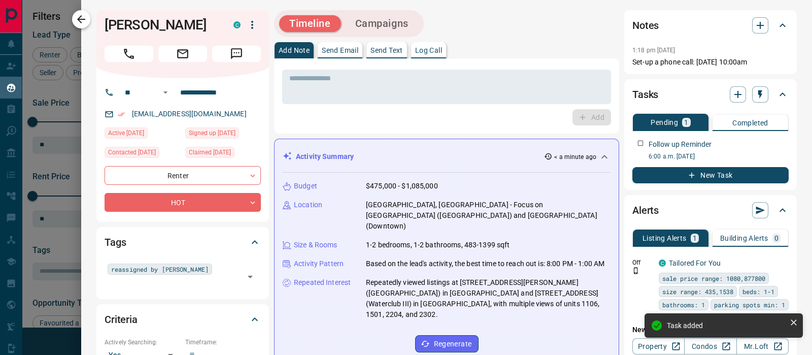
click at [85, 21] on icon "button" at bounding box center [81, 19] width 12 height 12
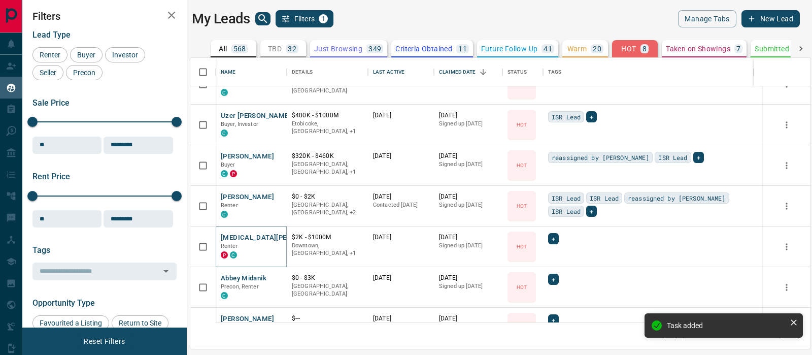
click at [240, 238] on button "[MEDICAL_DATA][PERSON_NAME]" at bounding box center [275, 238] width 109 height 10
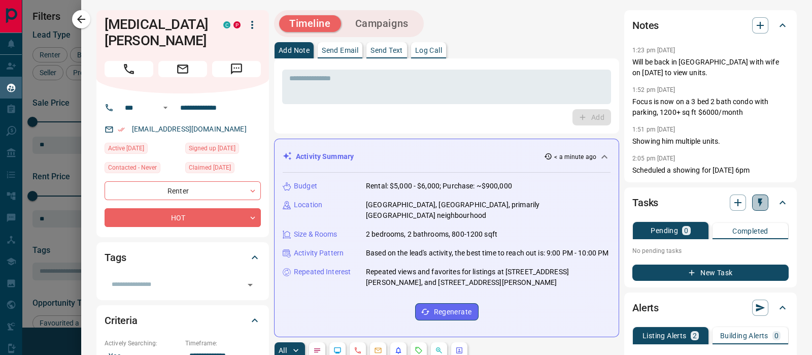
click at [755, 207] on icon "button" at bounding box center [760, 203] width 10 height 10
click at [755, 204] on icon "button" at bounding box center [760, 203] width 10 height 10
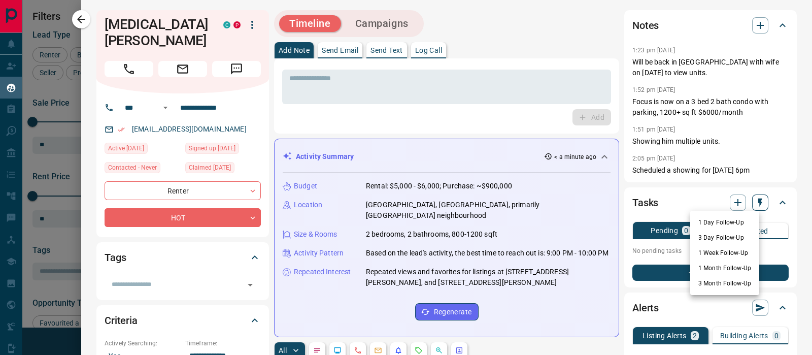
click at [749, 204] on div at bounding box center [406, 177] width 812 height 355
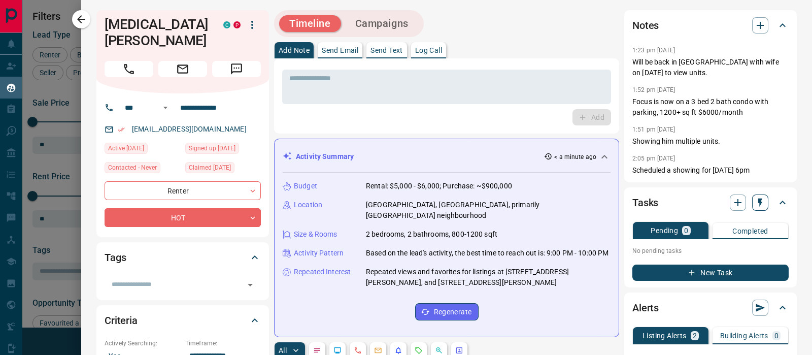
click at [755, 204] on icon "button" at bounding box center [760, 203] width 10 height 10
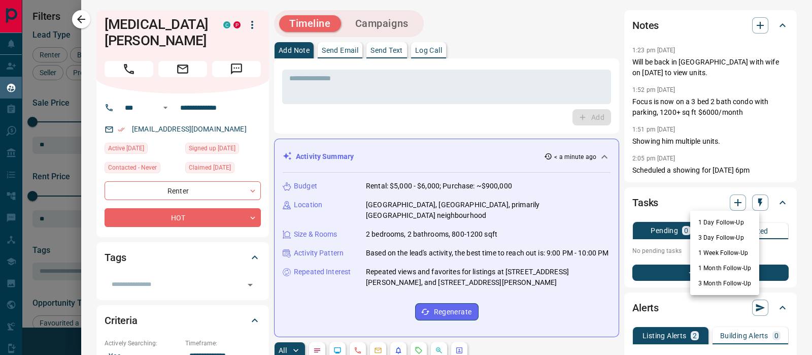
click at [718, 249] on li "1 Week Follow-Up" at bounding box center [725, 252] width 69 height 15
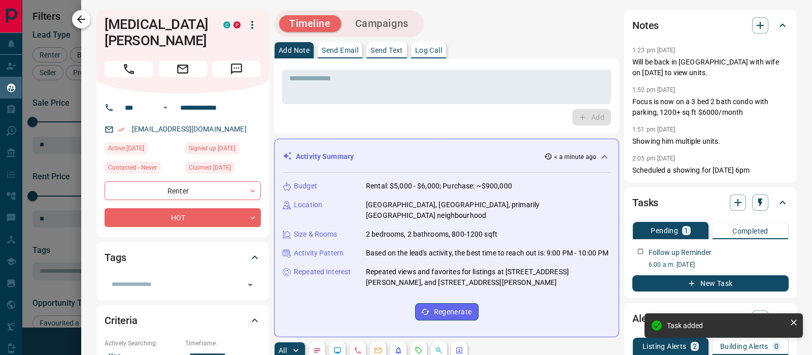
click at [81, 24] on icon "button" at bounding box center [81, 19] width 12 height 12
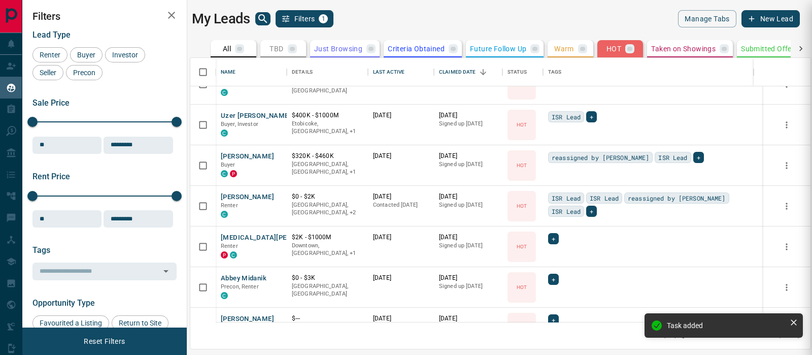
click at [173, 17] on div at bounding box center [406, 177] width 812 height 355
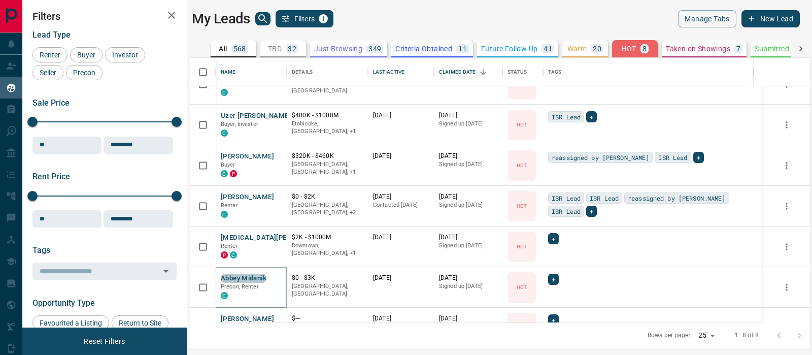
click at [244, 274] on button "Abbey Midanik" at bounding box center [244, 279] width 46 height 10
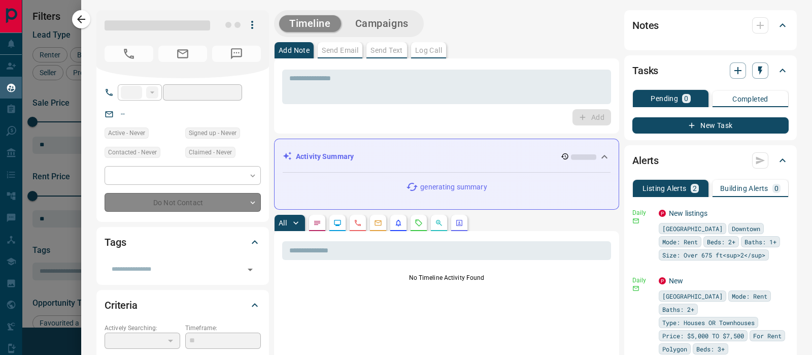
type input "**"
type input "**********"
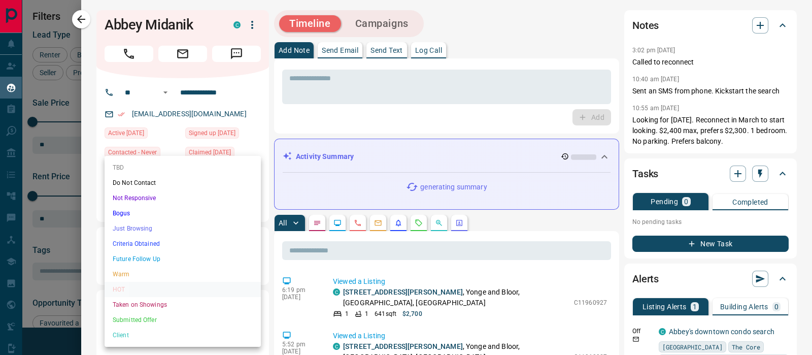
click at [229, 206] on body "Lead Transfers Claim Leads My Leads Tasks Opportunities Deals Campaigns Automat…" at bounding box center [406, 171] width 812 height 342
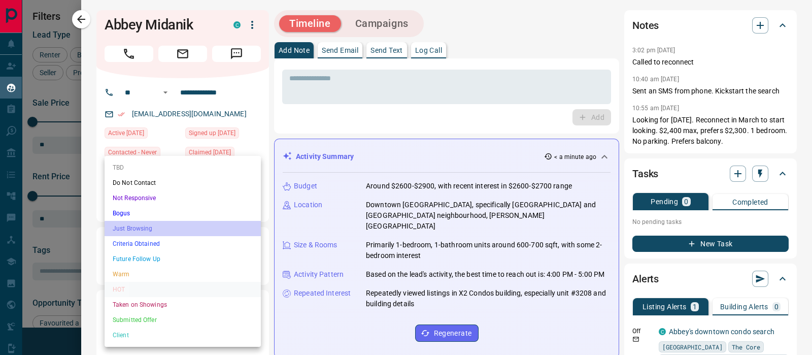
click at [179, 232] on li "Just Browsing" at bounding box center [183, 228] width 156 height 15
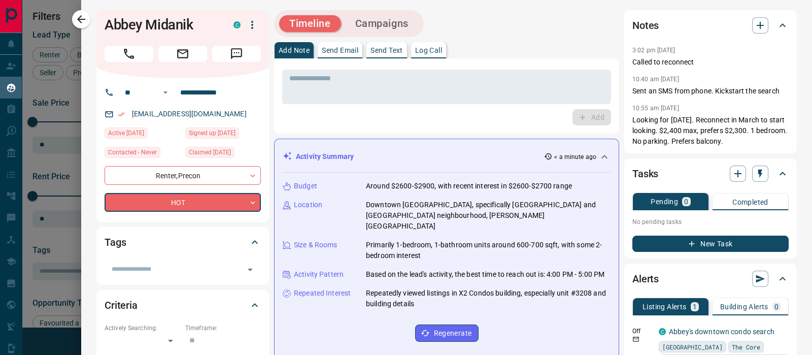
type input "*"
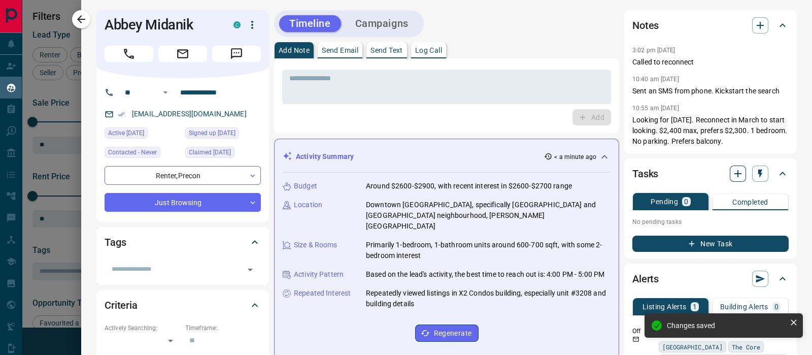
drag, startPoint x: 751, startPoint y: 175, endPoint x: 734, endPoint y: 174, distance: 17.8
click at [734, 174] on div at bounding box center [749, 174] width 39 height 16
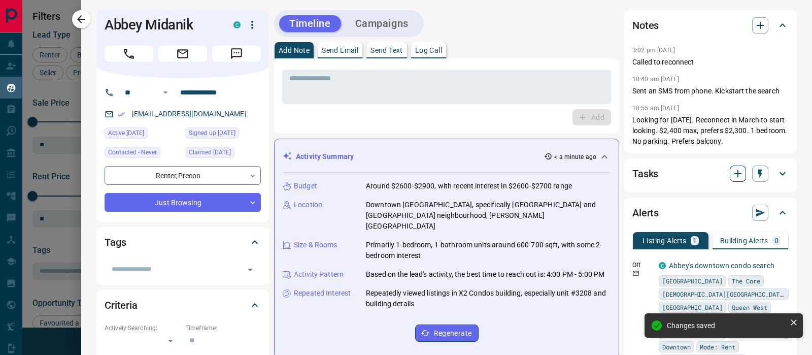
click at [733, 174] on icon "button" at bounding box center [738, 174] width 12 height 12
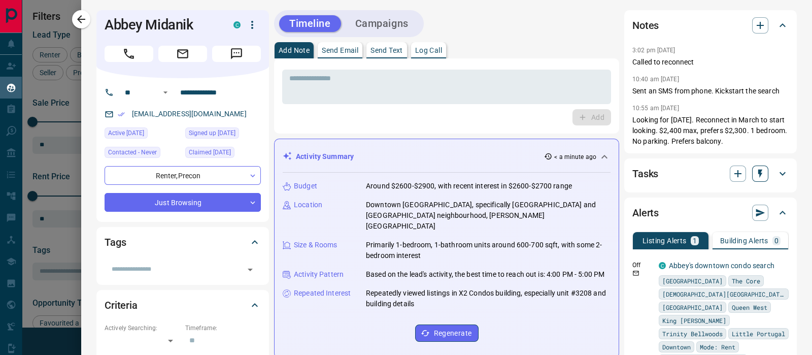
click at [755, 174] on icon "button" at bounding box center [760, 174] width 10 height 10
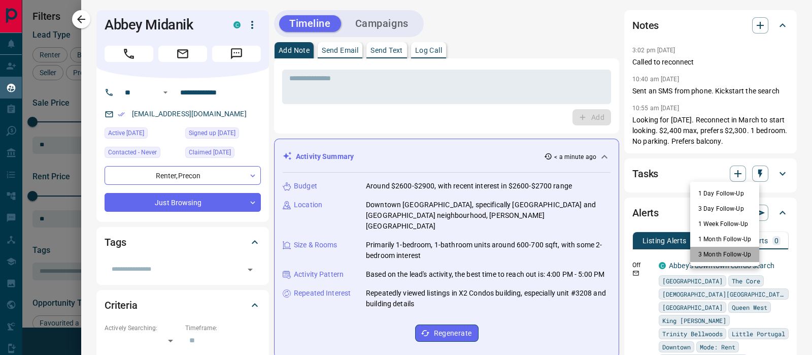
click at [730, 260] on li "3 Month Follow-Up" at bounding box center [725, 254] width 69 height 15
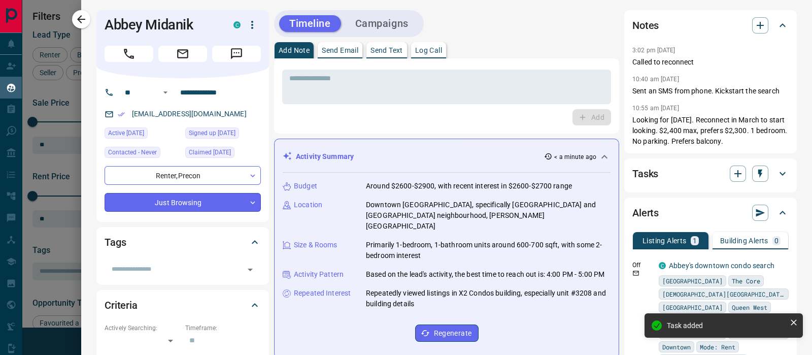
click at [82, 14] on icon "button" at bounding box center [81, 19] width 12 height 12
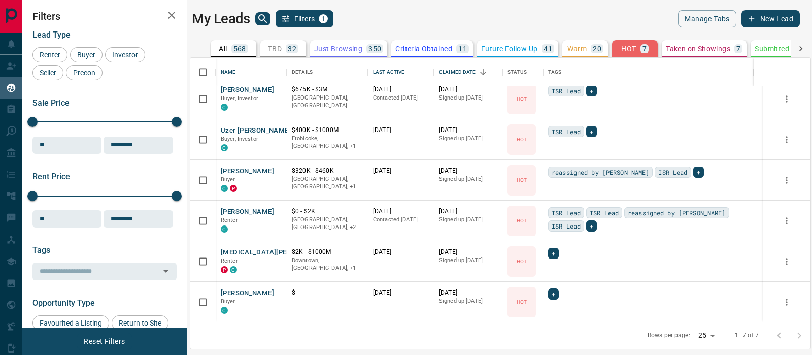
scroll to position [48, 0]
click at [242, 285] on div "[PERSON_NAME] Buyer C" at bounding box center [251, 302] width 71 height 41
click at [240, 292] on button "[PERSON_NAME]" at bounding box center [247, 293] width 53 height 10
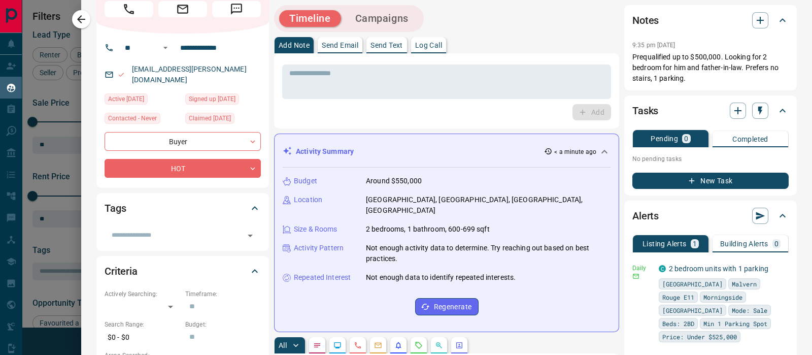
scroll to position [0, 0]
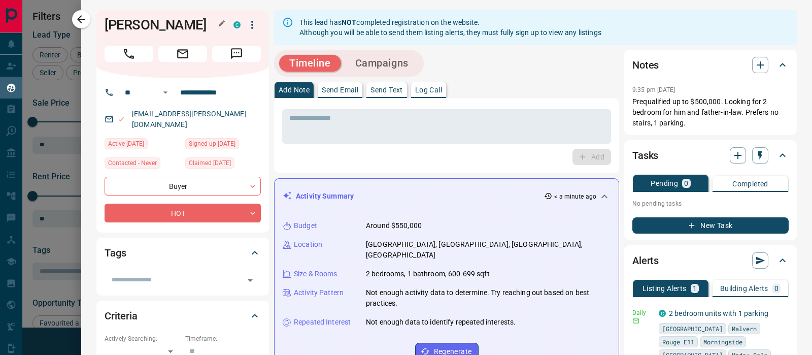
click at [128, 19] on h1 "[PERSON_NAME]" at bounding box center [162, 25] width 114 height 16
copy h1 "Kannan"
click at [81, 14] on icon "button" at bounding box center [81, 19] width 12 height 12
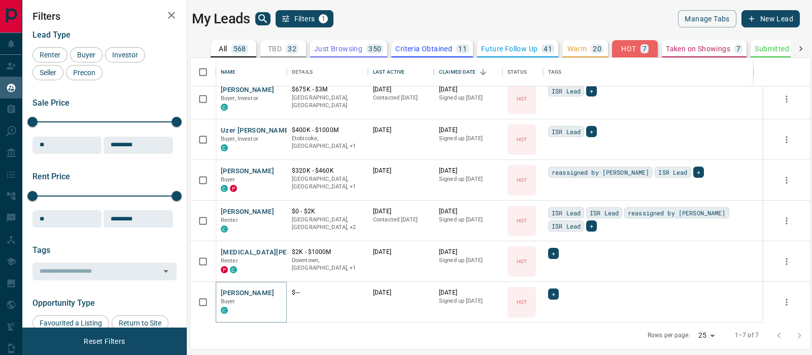
scroll to position [399, 0]
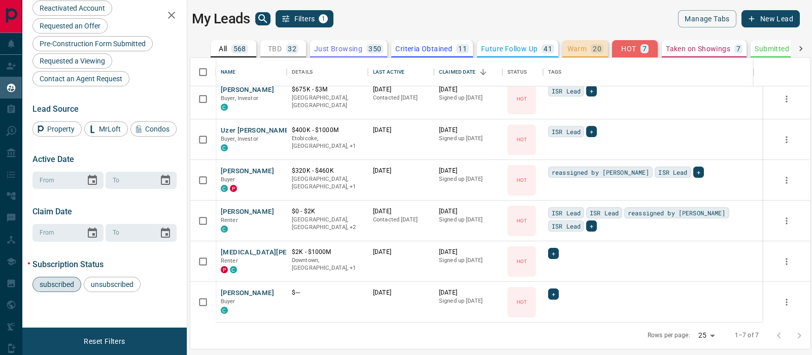
click at [575, 47] on p "Warm" at bounding box center [578, 48] width 20 height 7
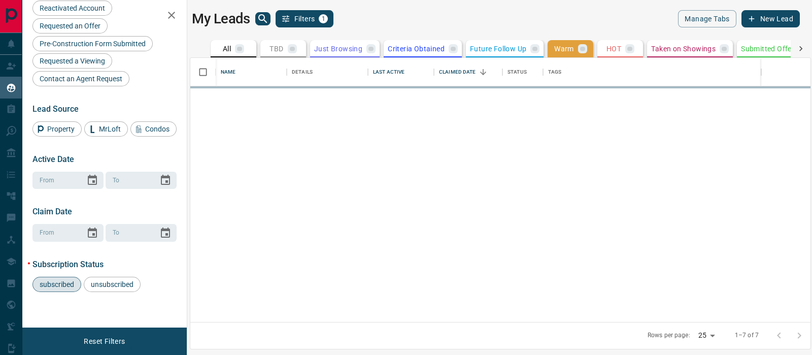
scroll to position [0, 0]
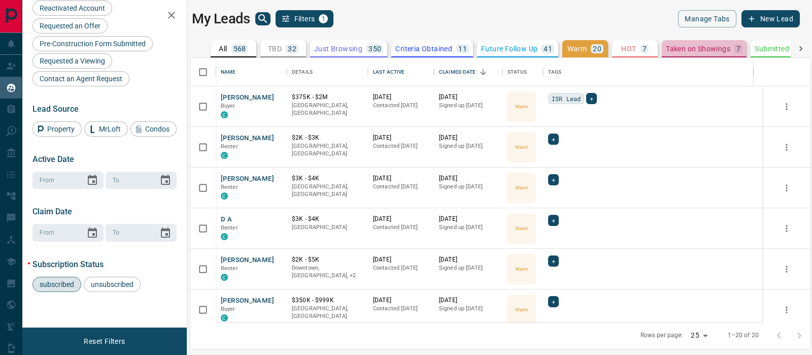
click at [701, 42] on button "Taken on Showings 7" at bounding box center [704, 48] width 85 height 17
drag, startPoint x: 701, startPoint y: 42, endPoint x: 349, endPoint y: 77, distance: 353.1
click at [701, 42] on button "Taken on Showings 7" at bounding box center [704, 48] width 85 height 17
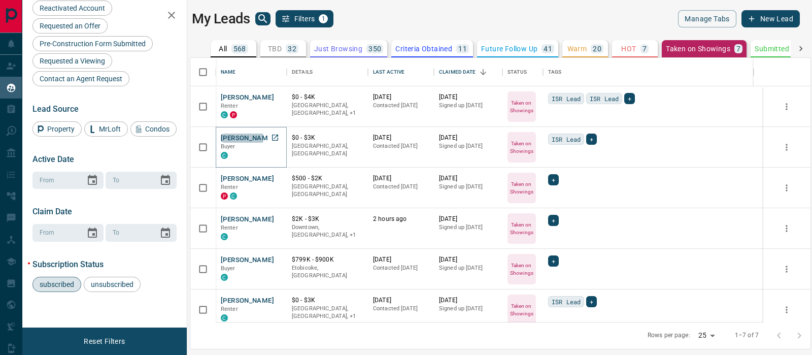
click at [242, 138] on button "[PERSON_NAME]" at bounding box center [247, 139] width 53 height 10
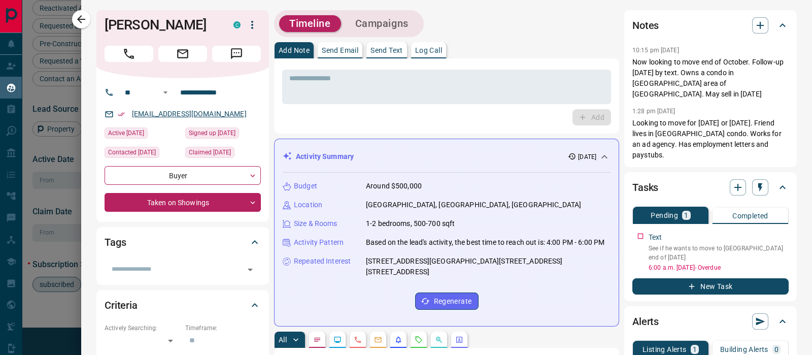
drag, startPoint x: 237, startPoint y: 114, endPoint x: 132, endPoint y: 114, distance: 104.6
click at [132, 114] on div "[EMAIL_ADDRESS][DOMAIN_NAME]" at bounding box center [183, 114] width 156 height 17
copy link "[EMAIL_ADDRESS][DOMAIN_NAME]"
click at [490, 64] on div "* ​ Add" at bounding box center [446, 95] width 345 height 75
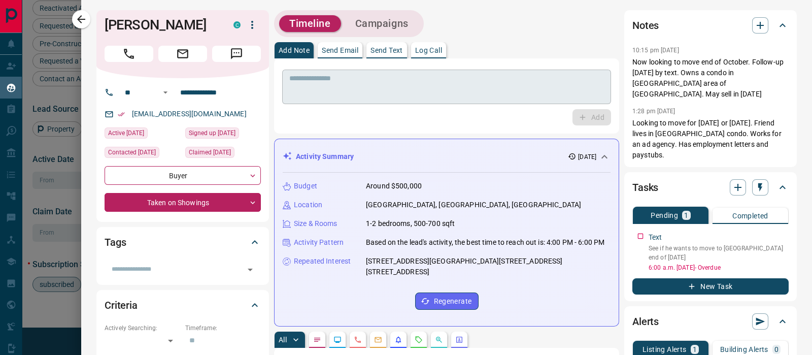
click at [475, 85] on textarea at bounding box center [446, 87] width 315 height 26
click at [472, 85] on textarea at bounding box center [446, 87] width 315 height 26
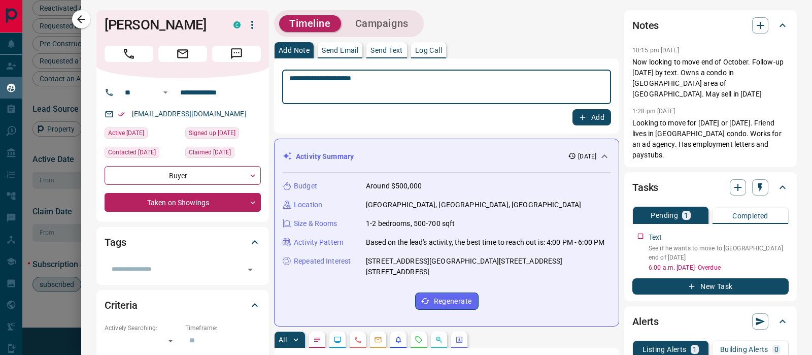
type textarea "**********"
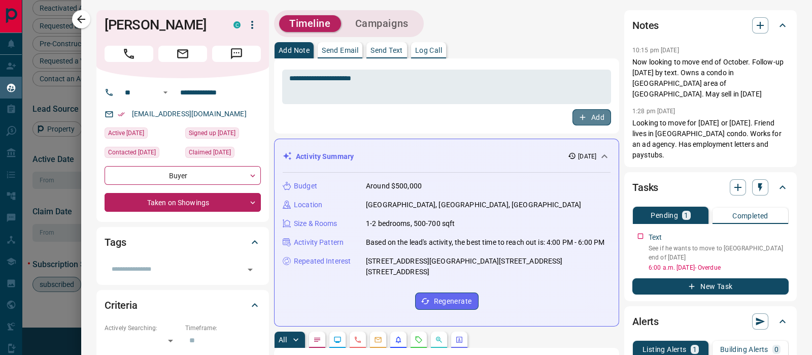
click at [573, 112] on button "Add" at bounding box center [592, 117] width 39 height 16
click at [78, 16] on icon "button" at bounding box center [81, 19] width 12 height 12
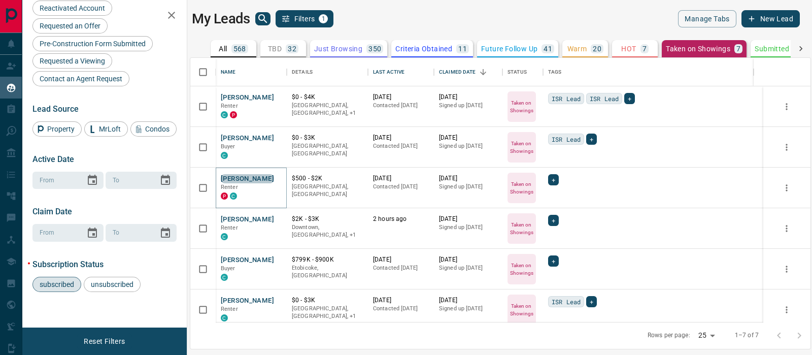
click at [257, 179] on button "[PERSON_NAME]" at bounding box center [247, 179] width 53 height 10
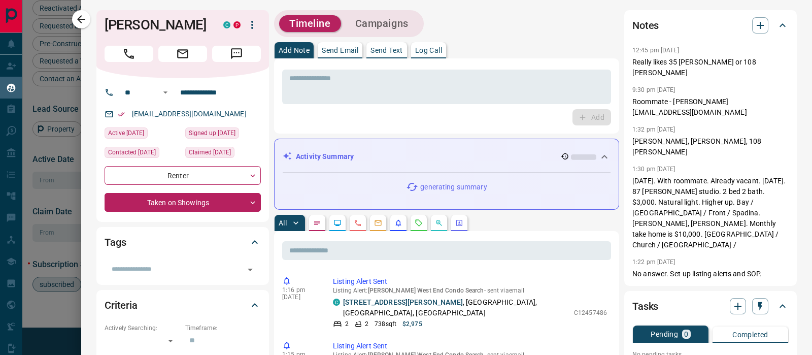
drag, startPoint x: 179, startPoint y: 44, endPoint x: 100, endPoint y: 13, distance: 85.0
click at [100, 13] on div "[PERSON_NAME] C P" at bounding box center [182, 44] width 173 height 68
copy h1 "[PERSON_NAME]"
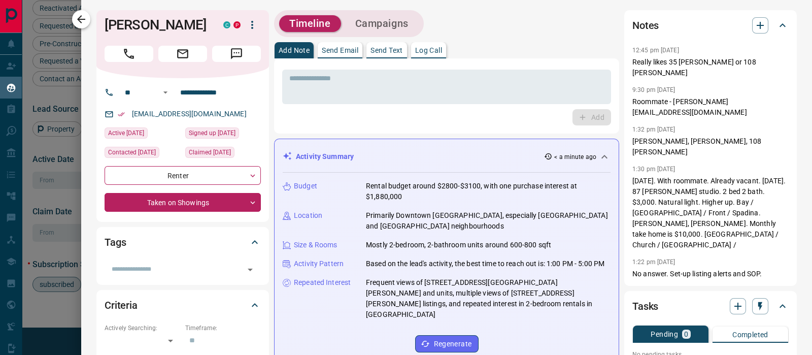
click at [79, 18] on icon "button" at bounding box center [81, 19] width 8 height 8
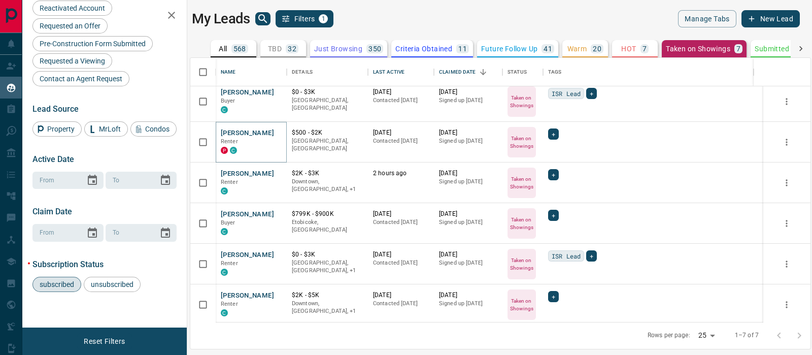
scroll to position [48, 0]
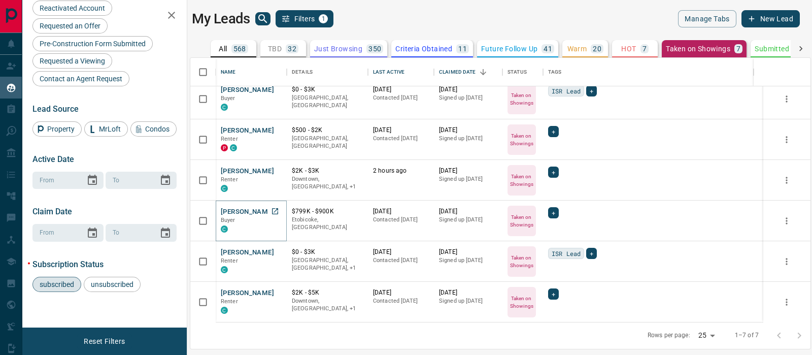
click at [259, 209] on button "[PERSON_NAME]" at bounding box center [247, 212] width 53 height 10
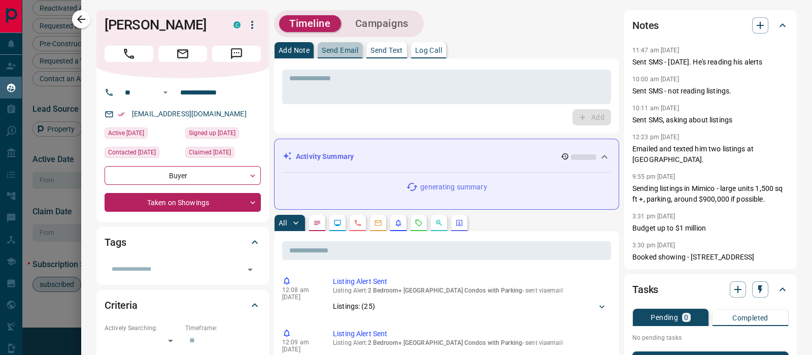
click at [337, 52] on p "Send Email" at bounding box center [340, 50] width 37 height 7
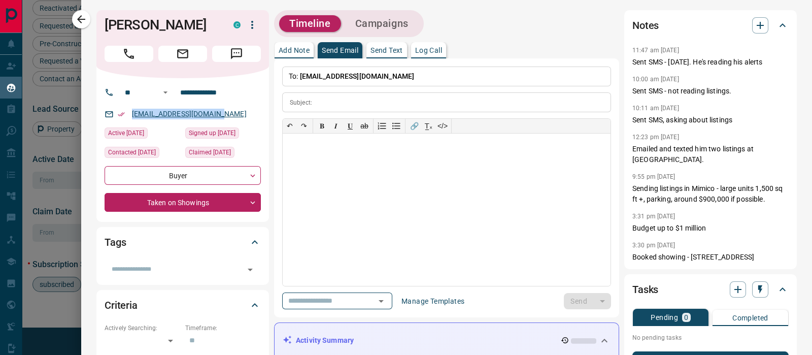
drag, startPoint x: 233, startPoint y: 111, endPoint x: 133, endPoint y: 113, distance: 100.5
click at [133, 113] on div "[EMAIL_ADDRESS][DOMAIN_NAME]" at bounding box center [183, 114] width 156 height 17
copy link "[EMAIL_ADDRESS][DOMAIN_NAME]"
click at [287, 48] on p "Add Note" at bounding box center [294, 50] width 31 height 7
click at [285, 45] on button "Add Note" at bounding box center [294, 50] width 39 height 16
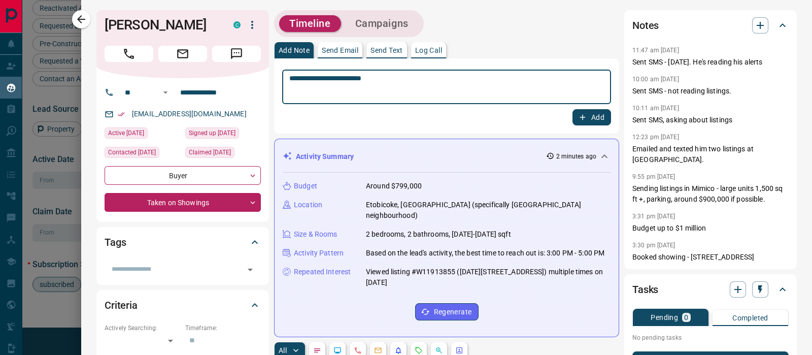
type textarea "**********"
click at [564, 124] on div "Add" at bounding box center [446, 117] width 329 height 16
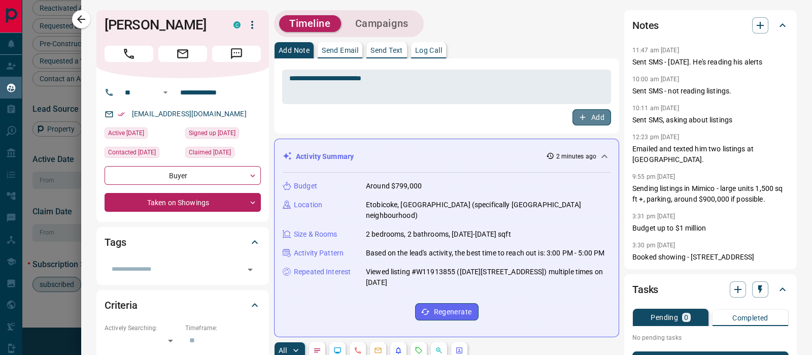
click at [573, 115] on button "Add" at bounding box center [592, 117] width 39 height 16
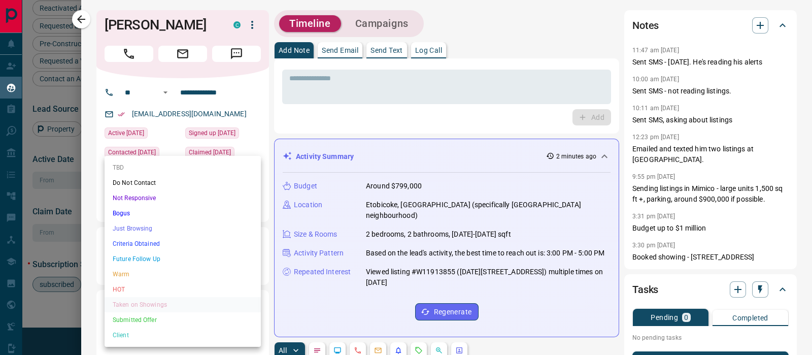
click at [185, 207] on body "Lead Transfers Claim Leads My Leads Tasks Opportunities Deals Campaigns Automat…" at bounding box center [406, 171] width 812 height 342
drag, startPoint x: 150, startPoint y: 272, endPoint x: 147, endPoint y: 255, distance: 16.9
click at [150, 270] on li "Warm" at bounding box center [183, 274] width 156 height 15
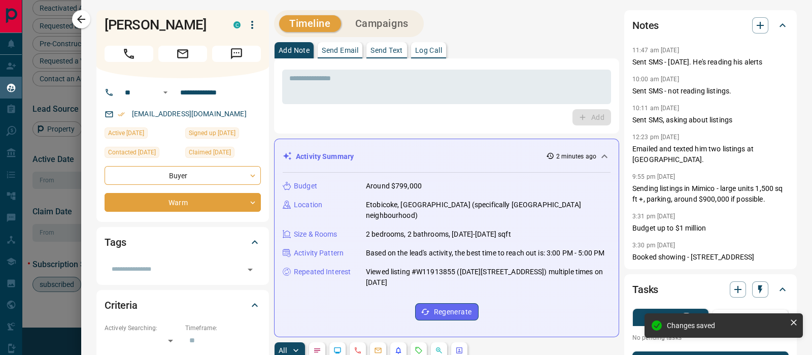
type input "*"
click at [84, 23] on icon "button" at bounding box center [81, 19] width 12 height 12
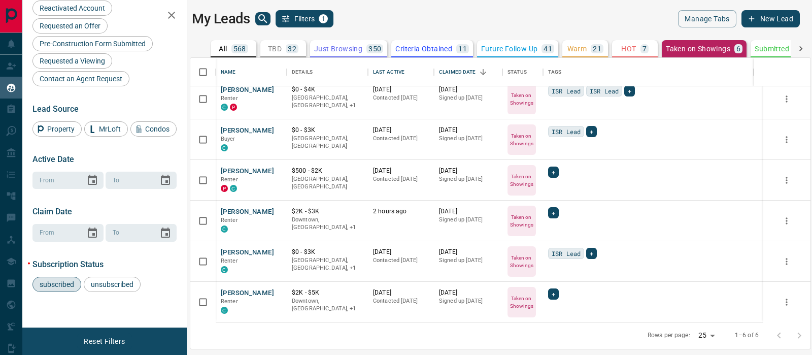
scroll to position [7, 0]
click at [239, 293] on button "[PERSON_NAME]" at bounding box center [247, 294] width 53 height 10
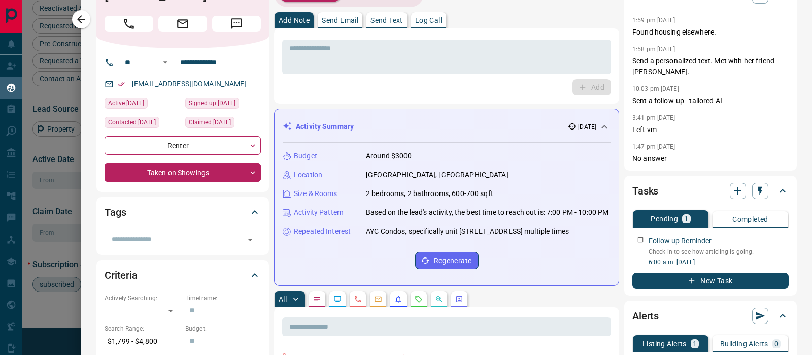
scroll to position [0, 0]
